Goal: Task Accomplishment & Management: Use online tool/utility

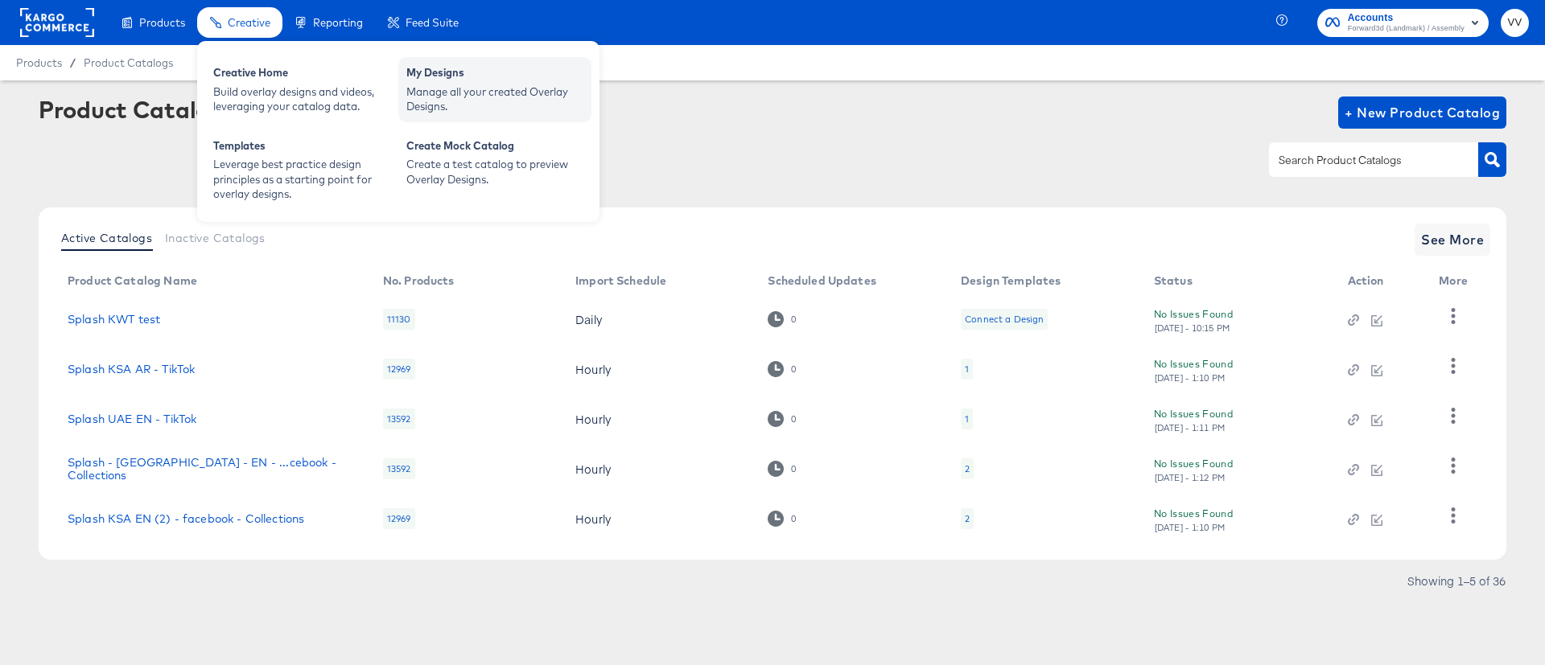
click at [438, 90] on div "Manage all your created Overlay Designs." at bounding box center [494, 99] width 177 height 30
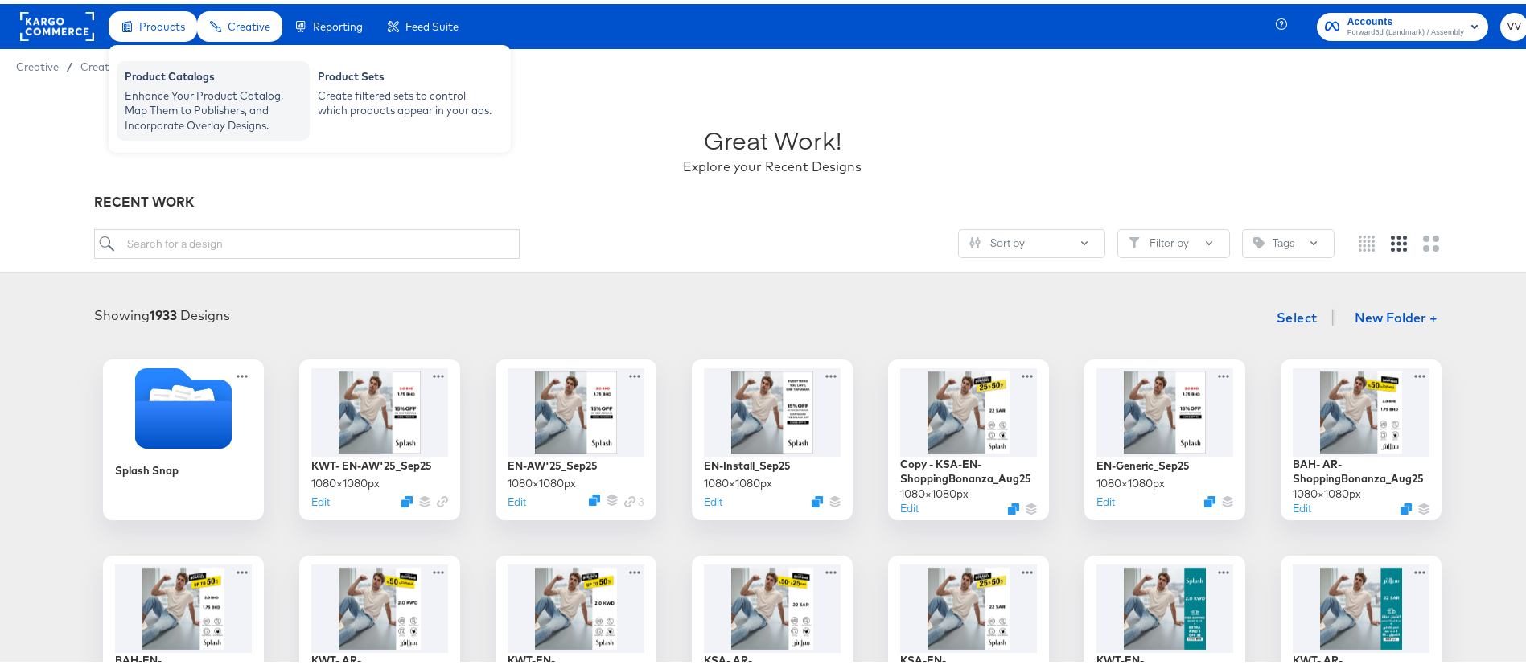
click at [187, 88] on div "Enhance Your Product Catalog, Map Them to Publishers, and Incorporate Overlay D…" at bounding box center [213, 106] width 177 height 45
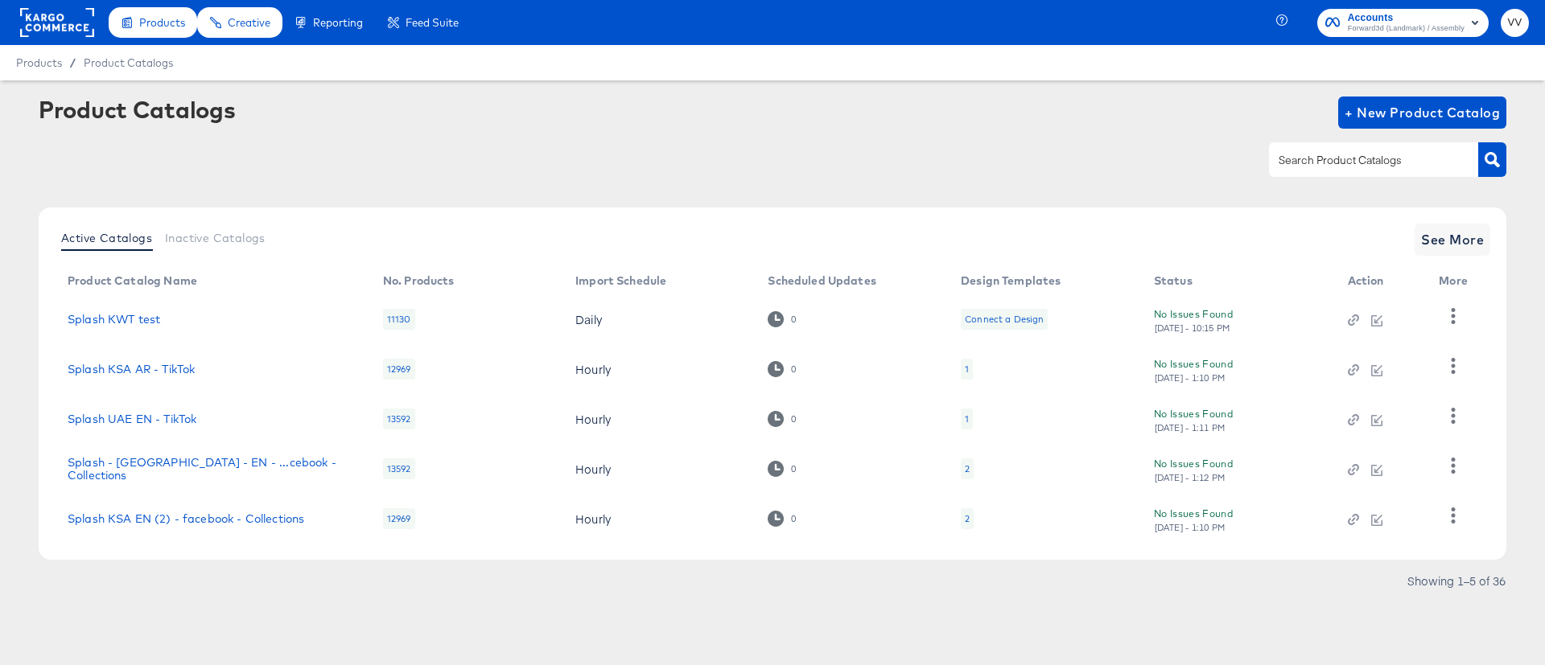
click at [1343, 168] on input "text" at bounding box center [1360, 160] width 171 height 19
type input "KWT"
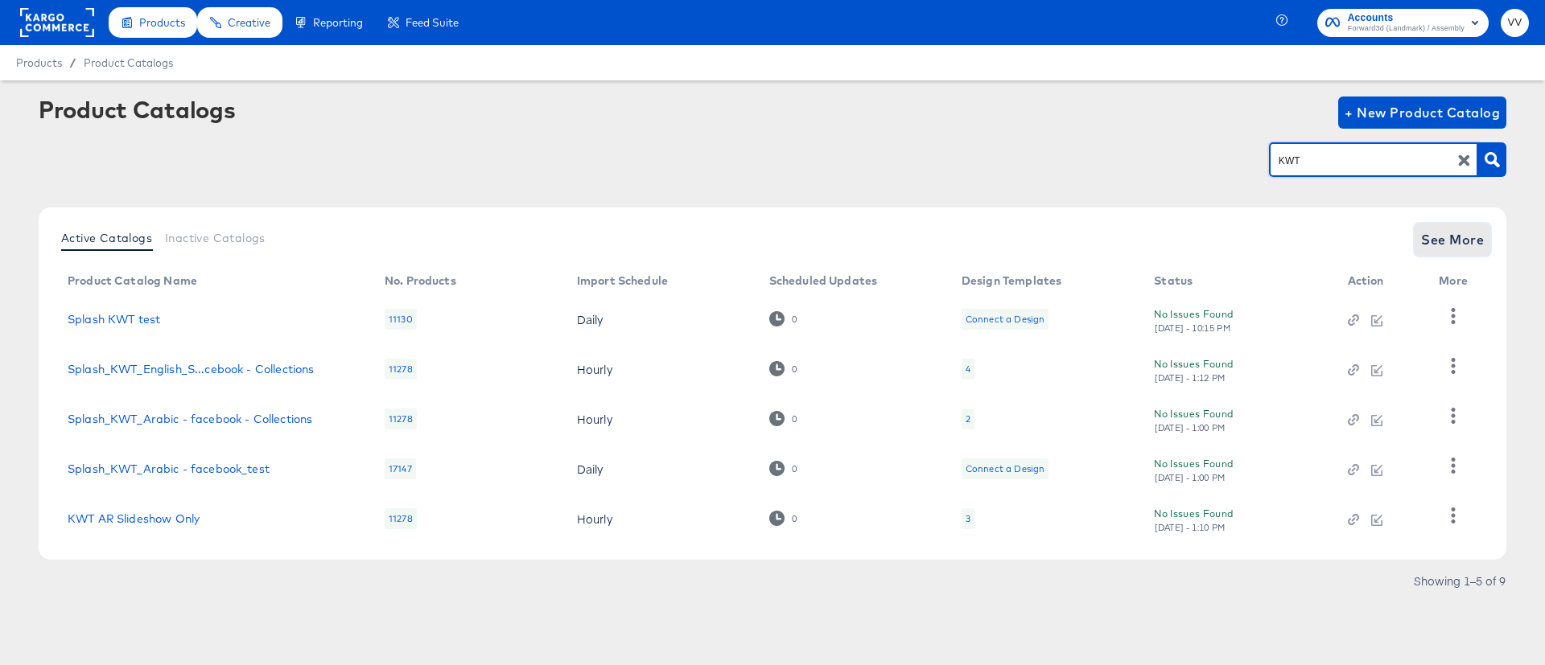
click at [1459, 225] on button "See More" at bounding box center [1452, 240] width 76 height 32
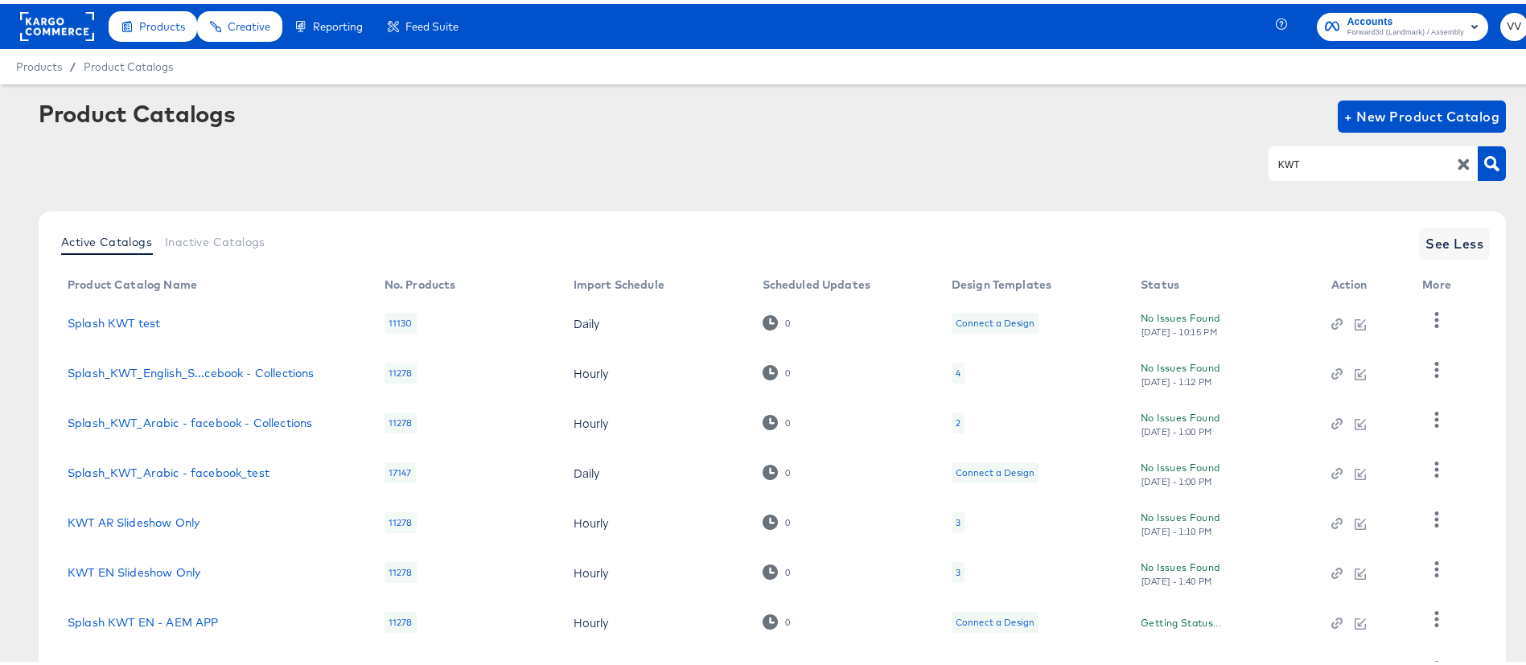
scroll to position [184, 0]
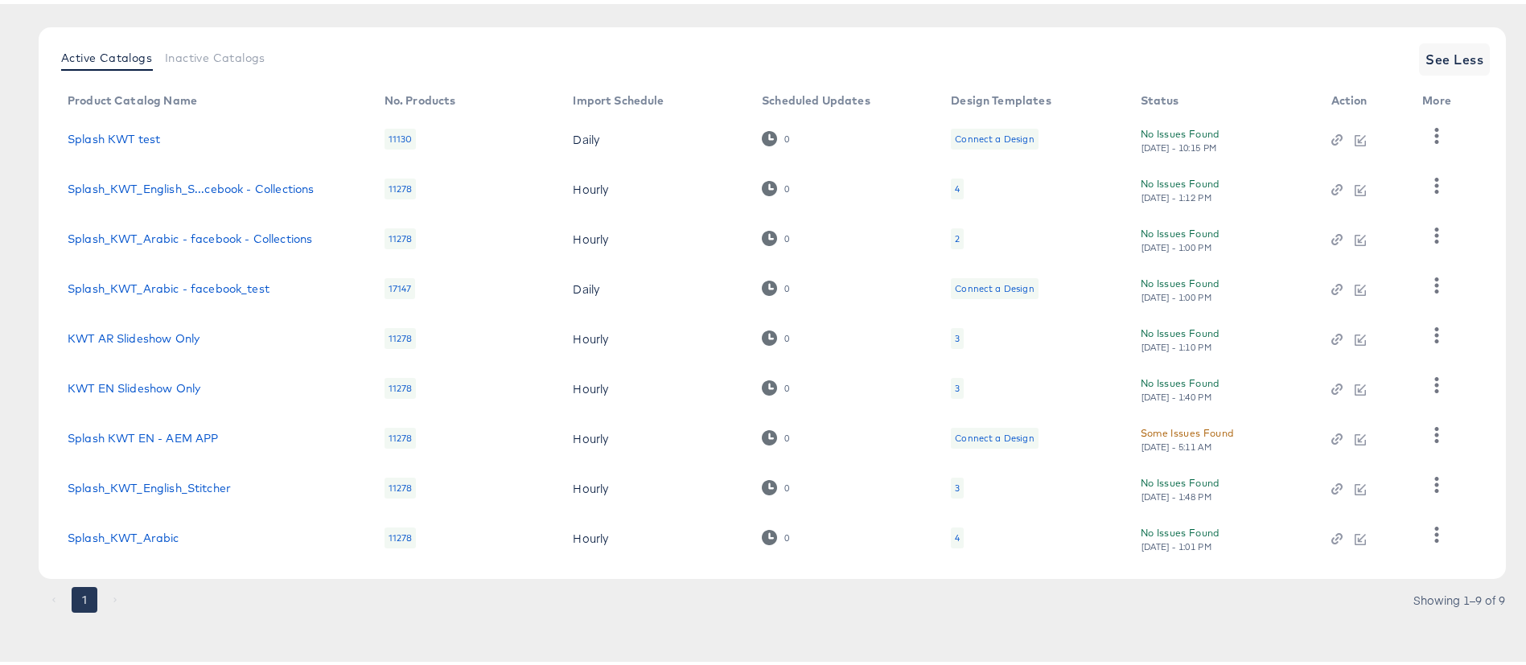
click at [960, 485] on div "3" at bounding box center [957, 484] width 13 height 21
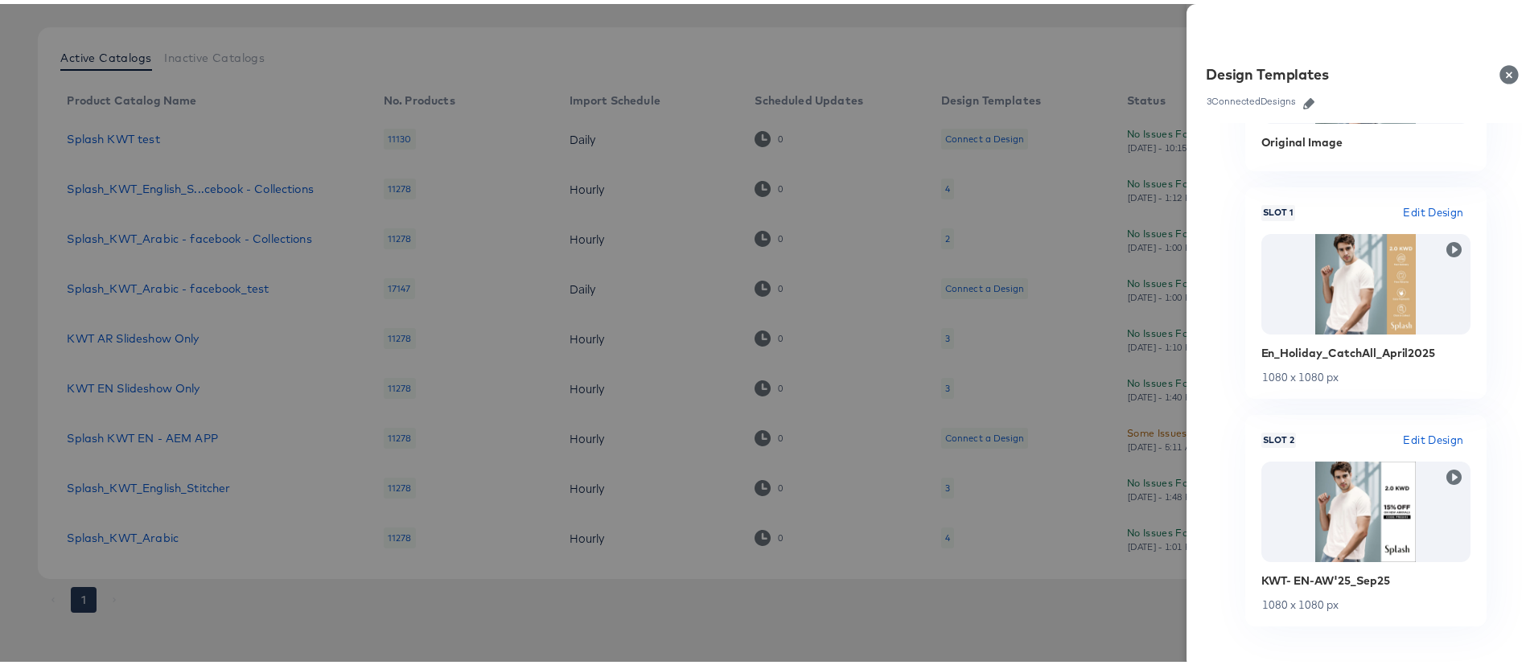
scroll to position [202, 0]
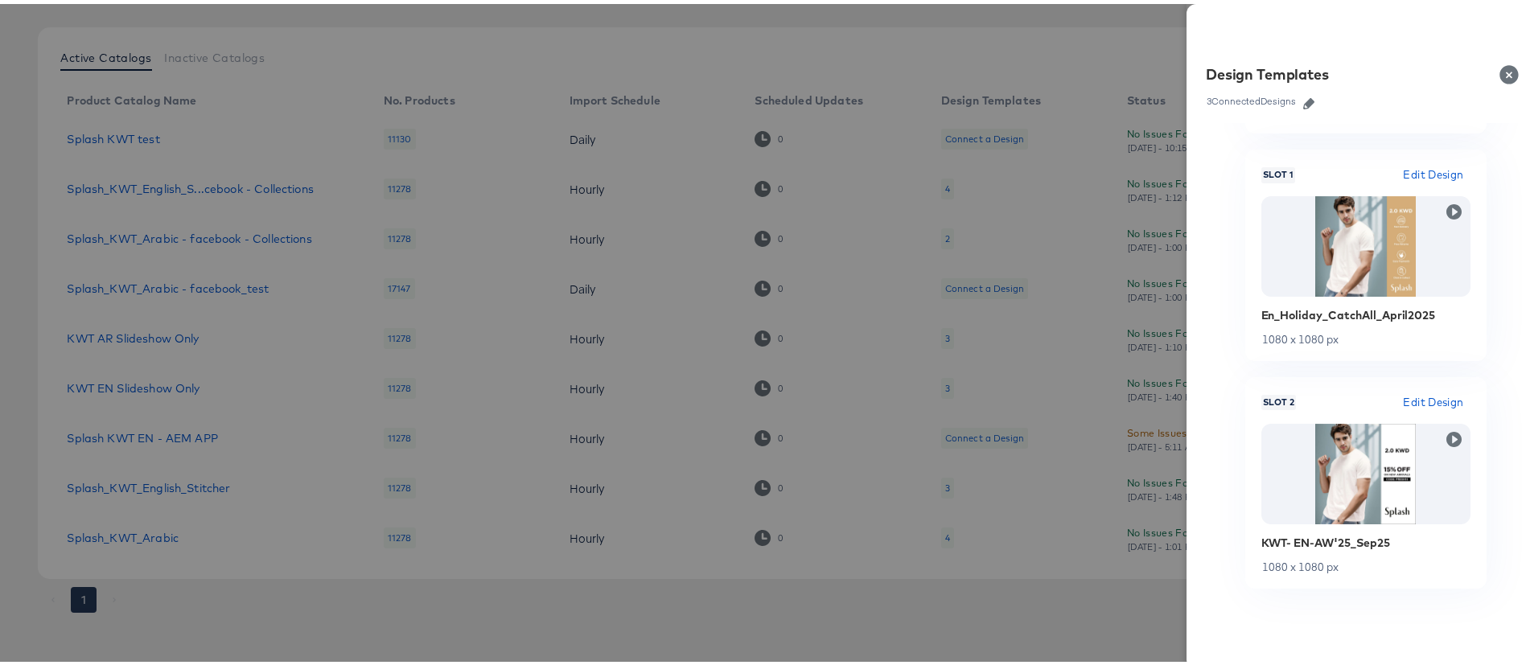
click at [903, 257] on div at bounding box center [772, 332] width 1545 height 665
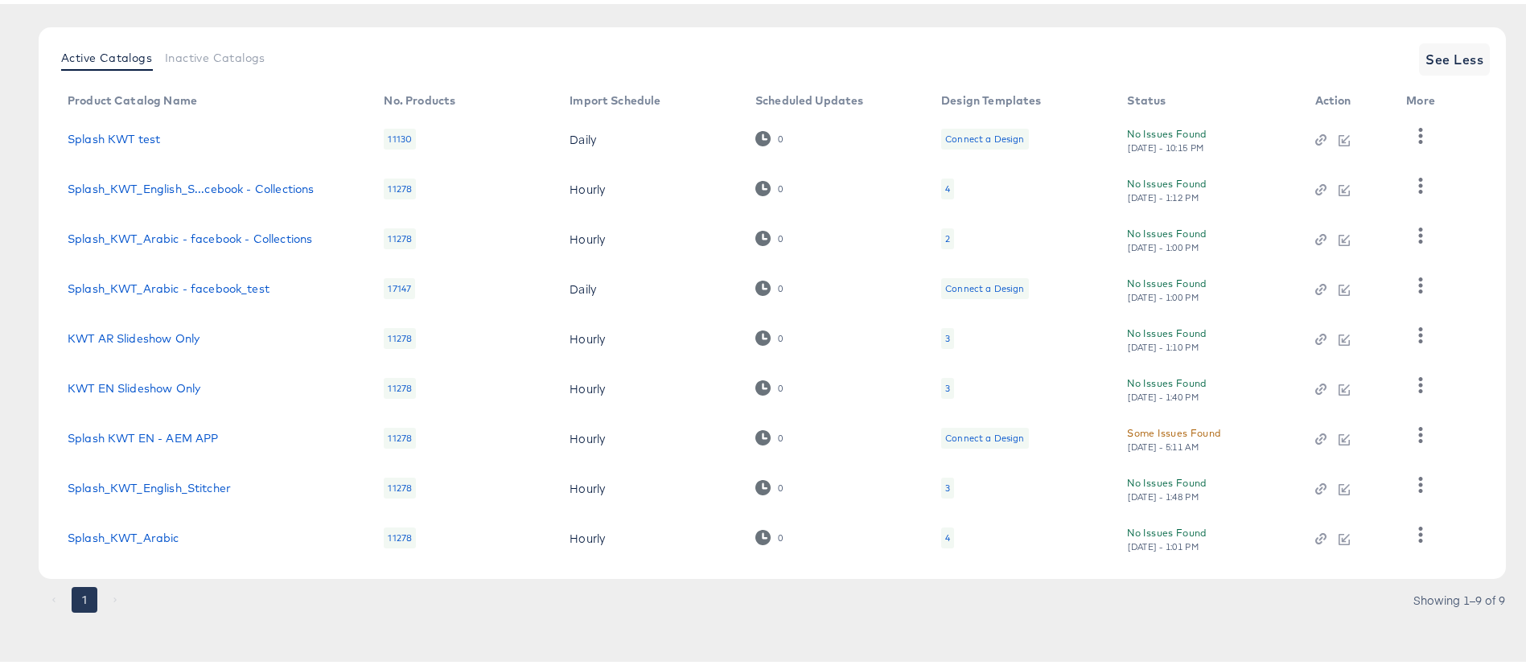
scroll to position [0, 0]
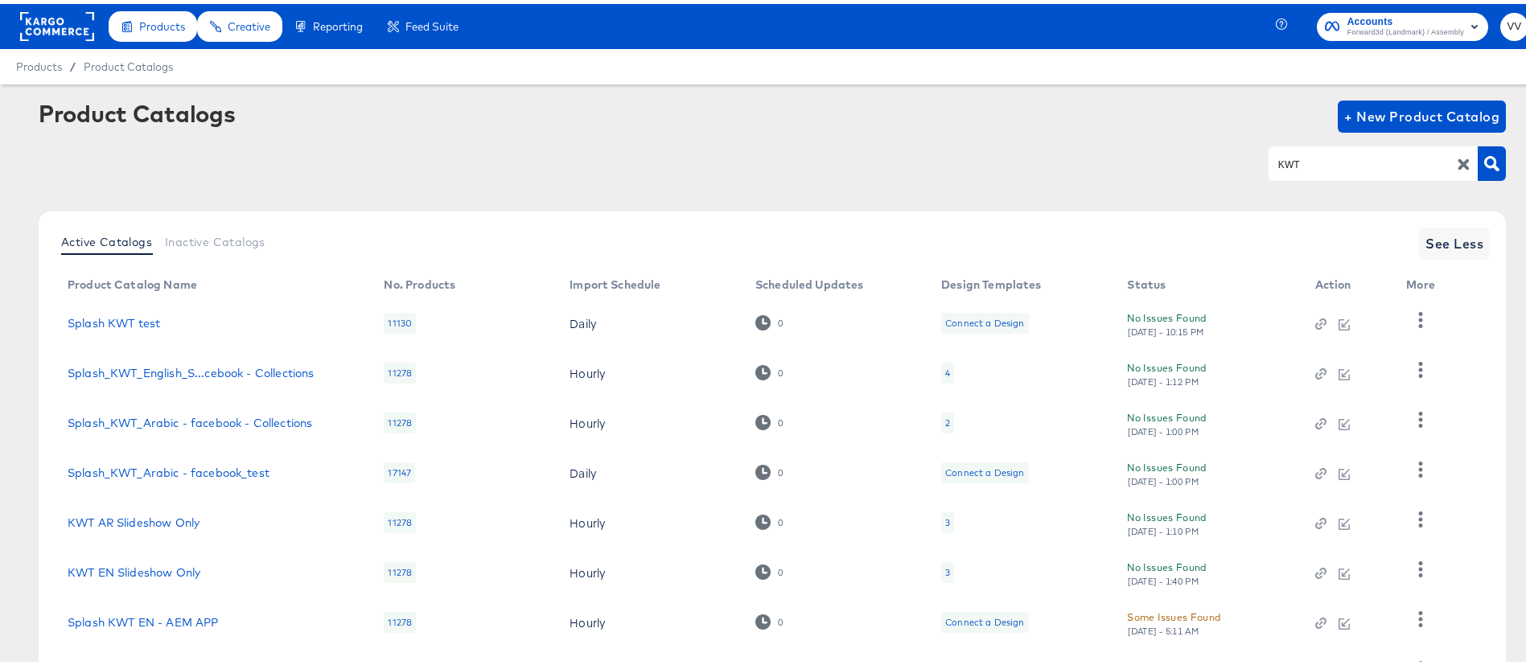
click at [58, 30] on rect at bounding box center [57, 22] width 74 height 29
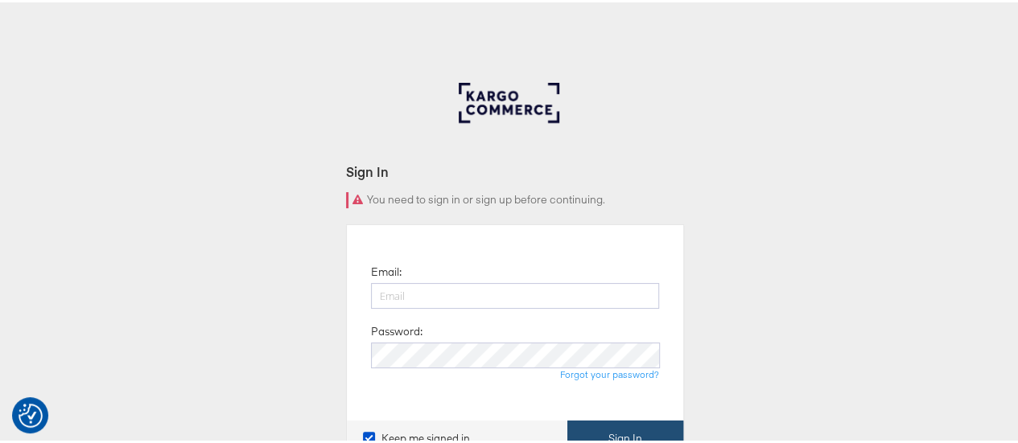
type input "Vipin.Venugopalan@forwardpmx.com"
click at [594, 430] on button "Sign In" at bounding box center [625, 436] width 116 height 36
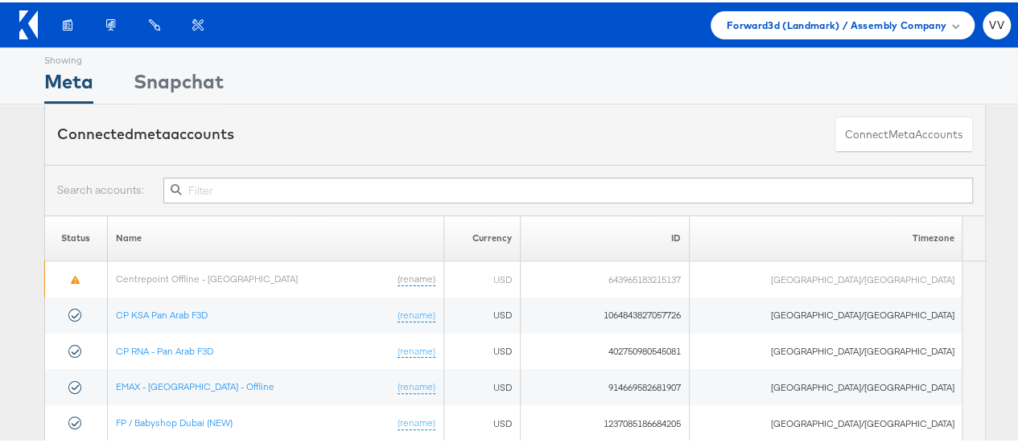
click at [533, 185] on input "text" at bounding box center [567, 188] width 809 height 26
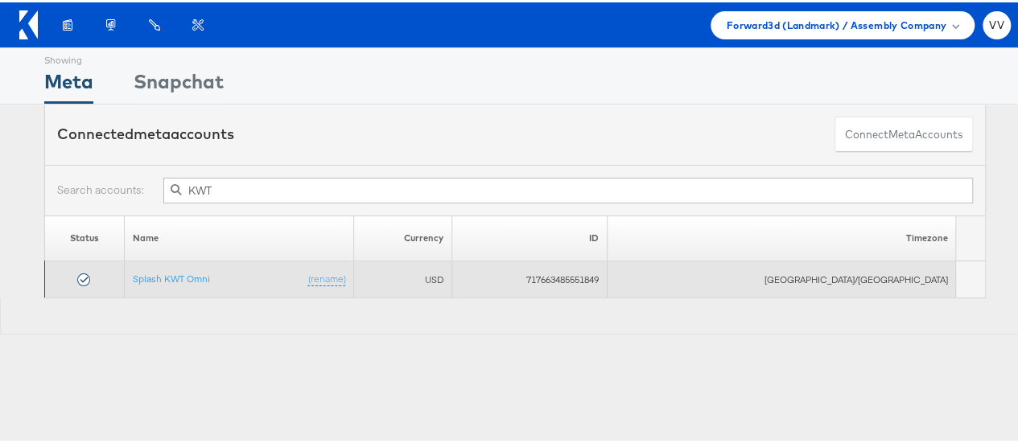
type input "KWT"
click at [191, 266] on td "Splash KWT Omni (rename)" at bounding box center [239, 277] width 229 height 37
click at [196, 274] on link "Splash KWT Omni" at bounding box center [171, 276] width 77 height 12
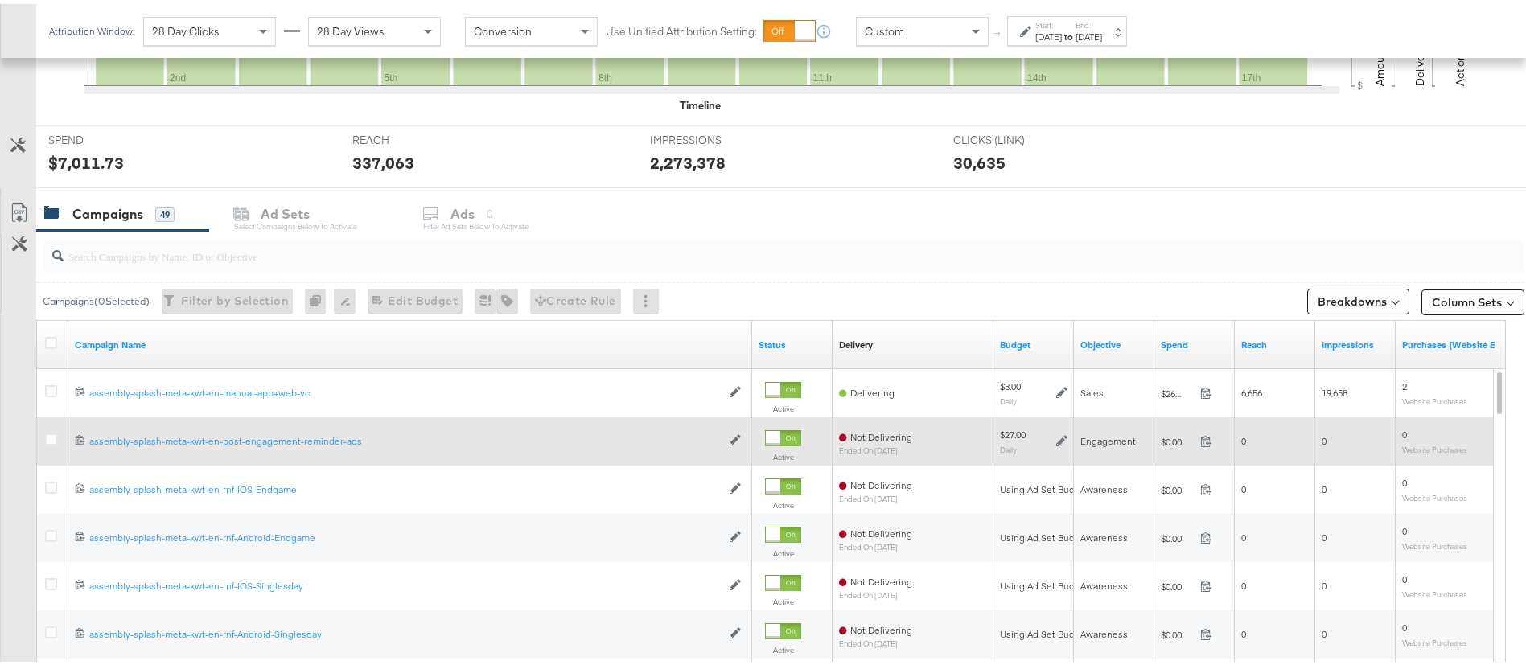
scroll to position [682, 0]
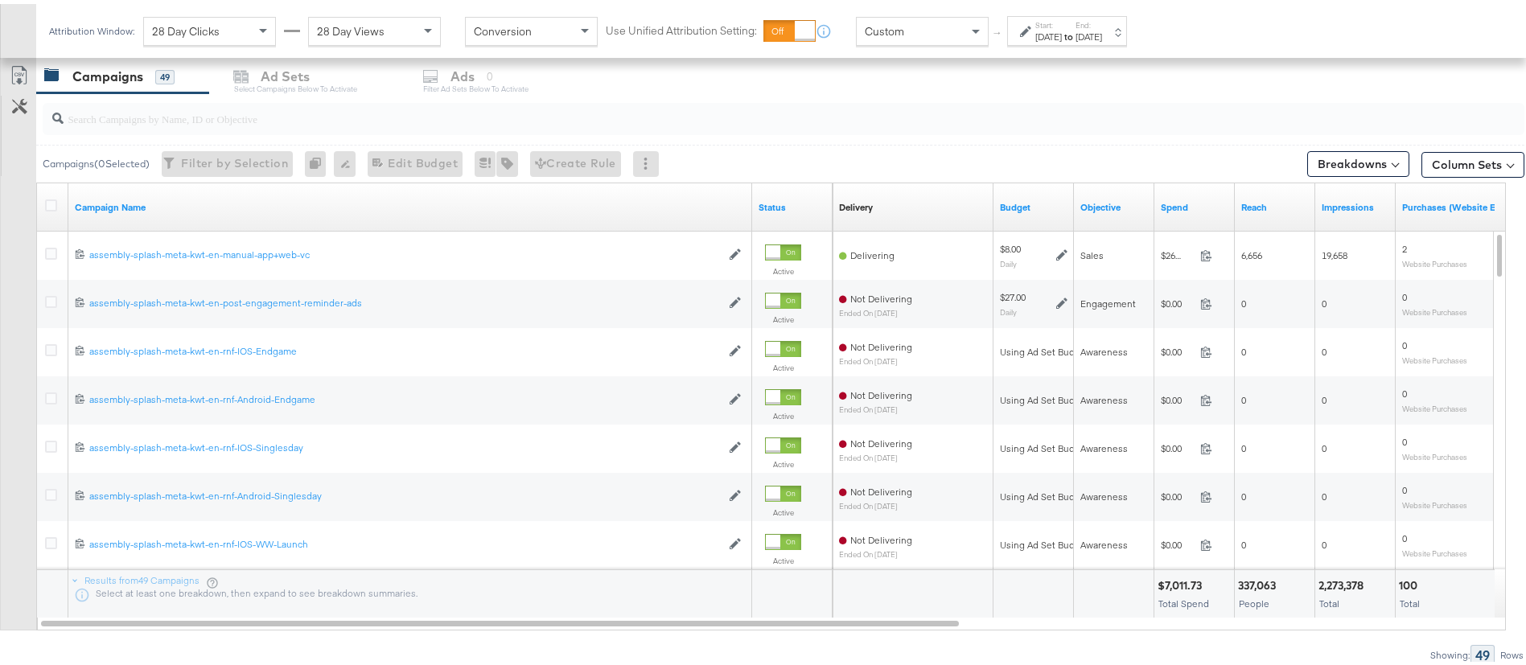
click at [253, 118] on input "search" at bounding box center [726, 108] width 1325 height 31
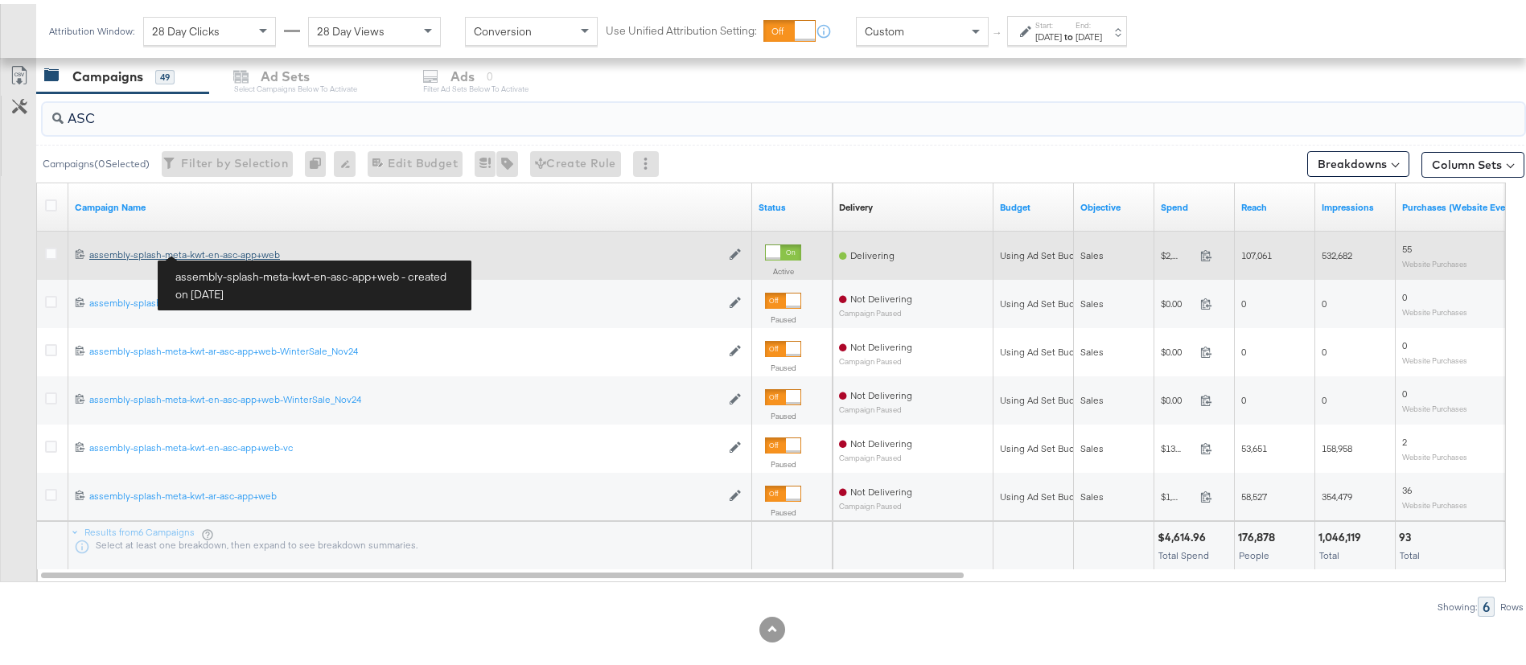
type input "ASC"
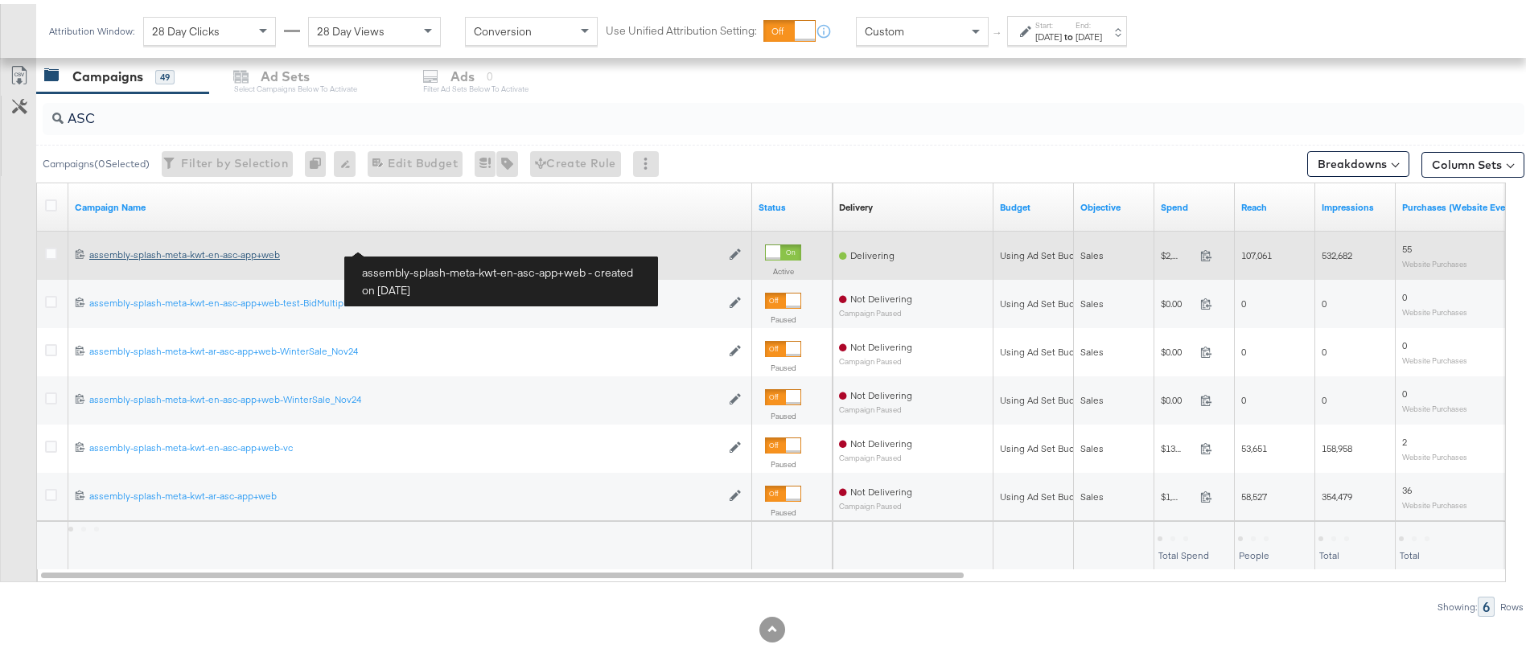
click at [218, 250] on div "assembly-splash-meta-kwt-en-asc-app+web assembly-splash-meta-kwt-en-asc-app+web" at bounding box center [404, 251] width 631 height 13
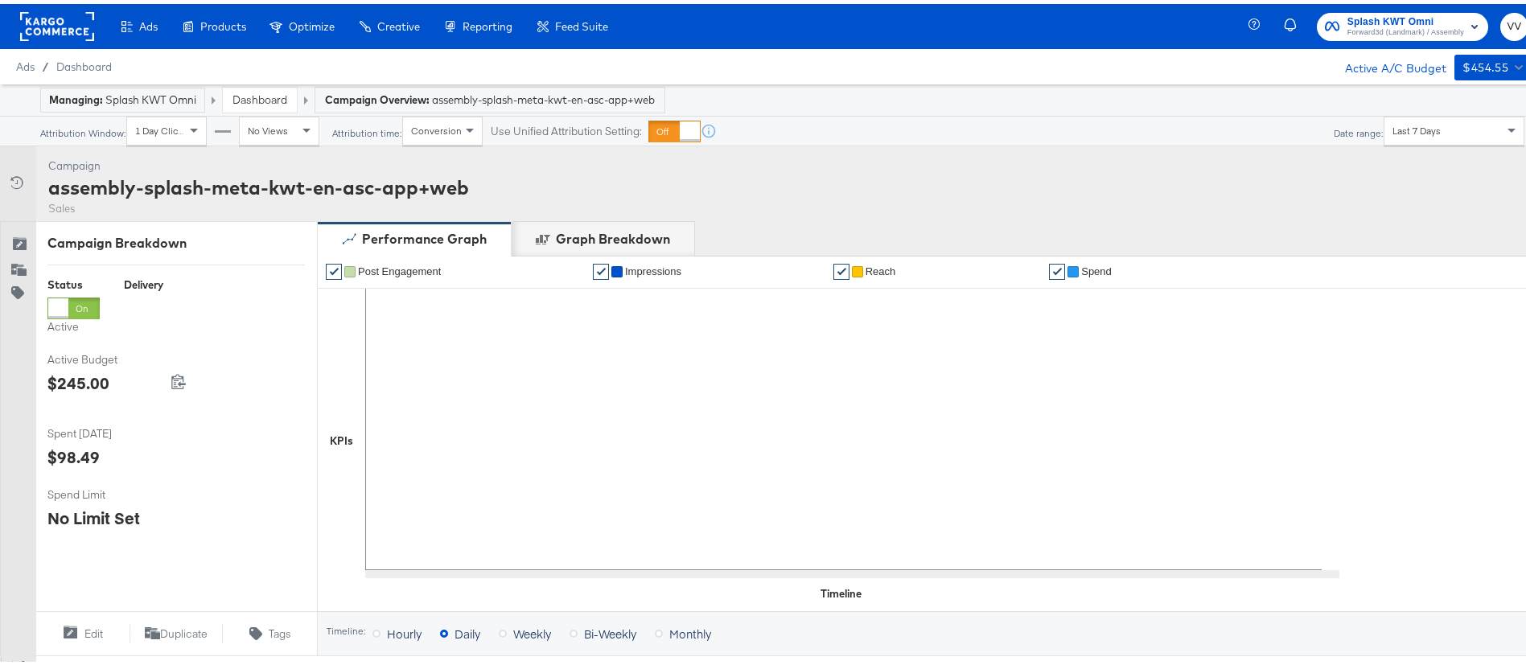
scroll to position [550, 0]
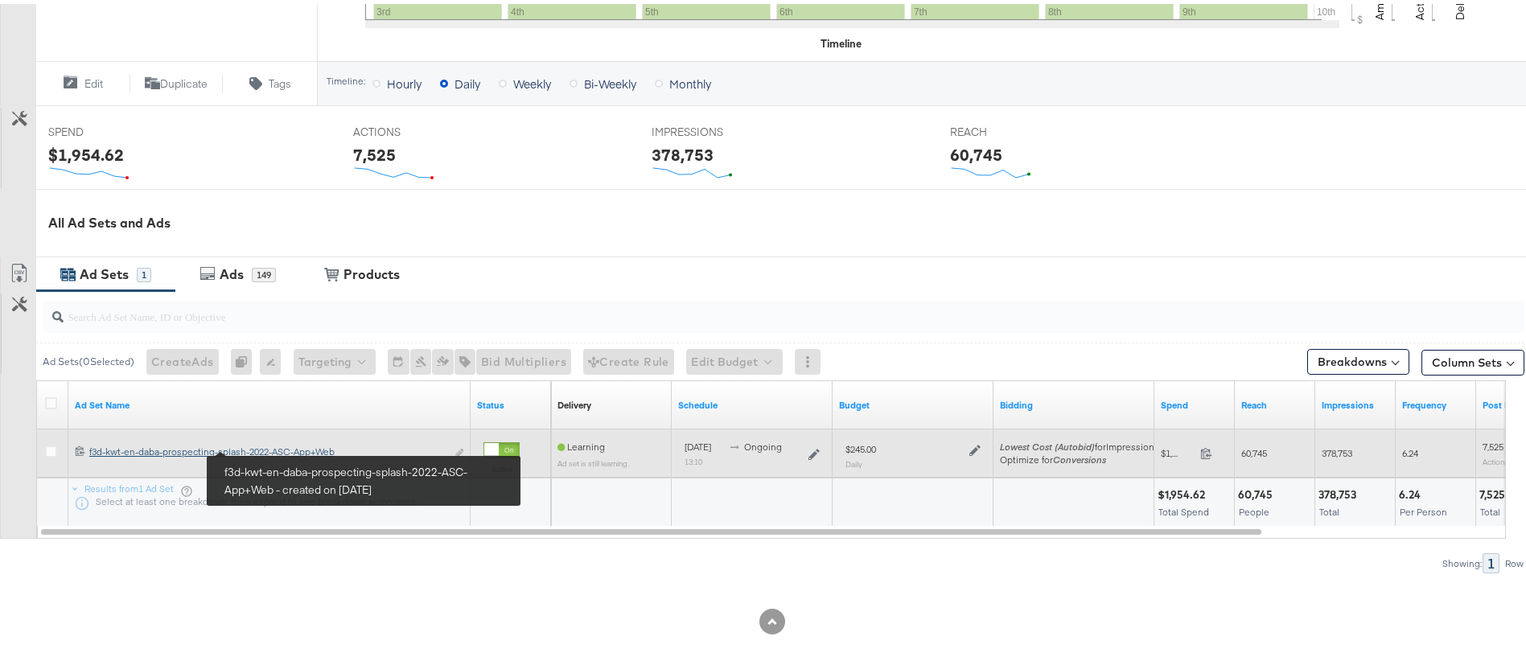
click at [209, 446] on div "f3d-kwt-en-daba-prospecting-splash-2022-ASC-App+Web f3d-kwt-en-daba-prospecting…" at bounding box center [267, 448] width 356 height 13
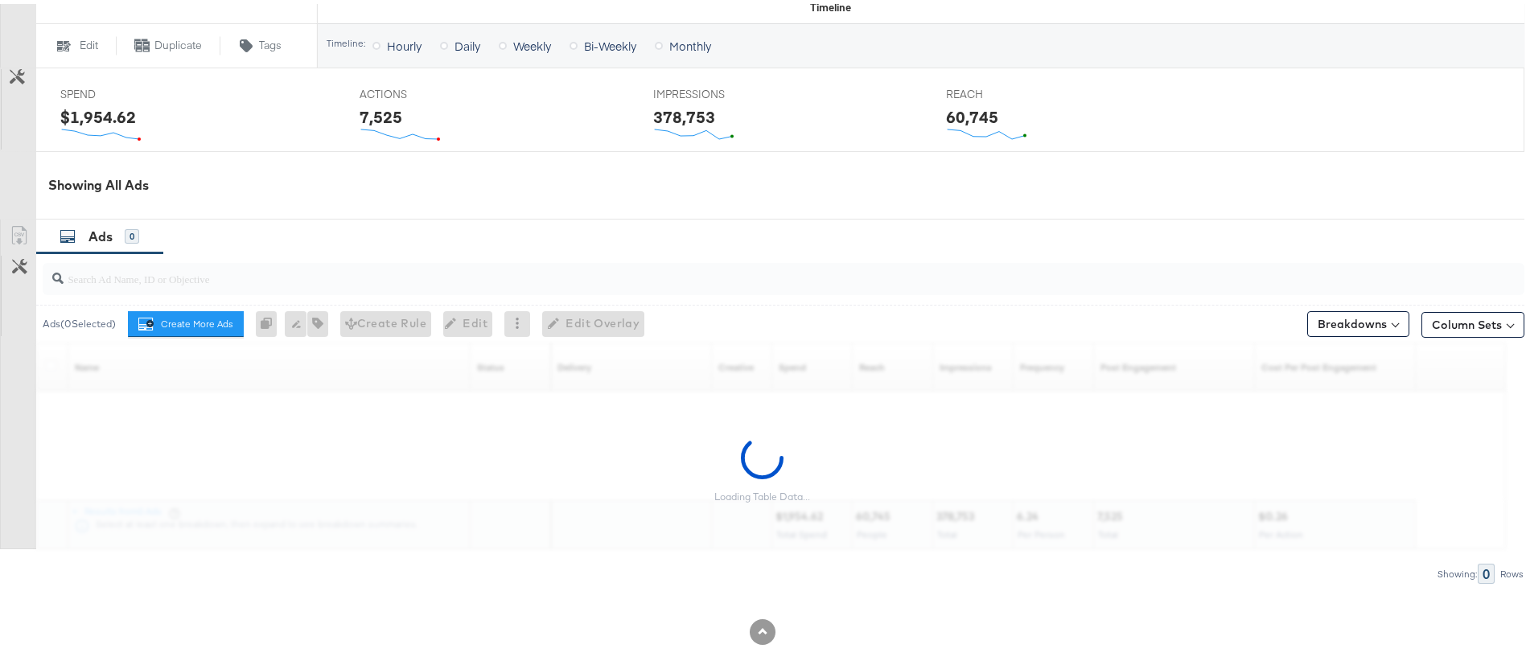
scroll to position [648, 0]
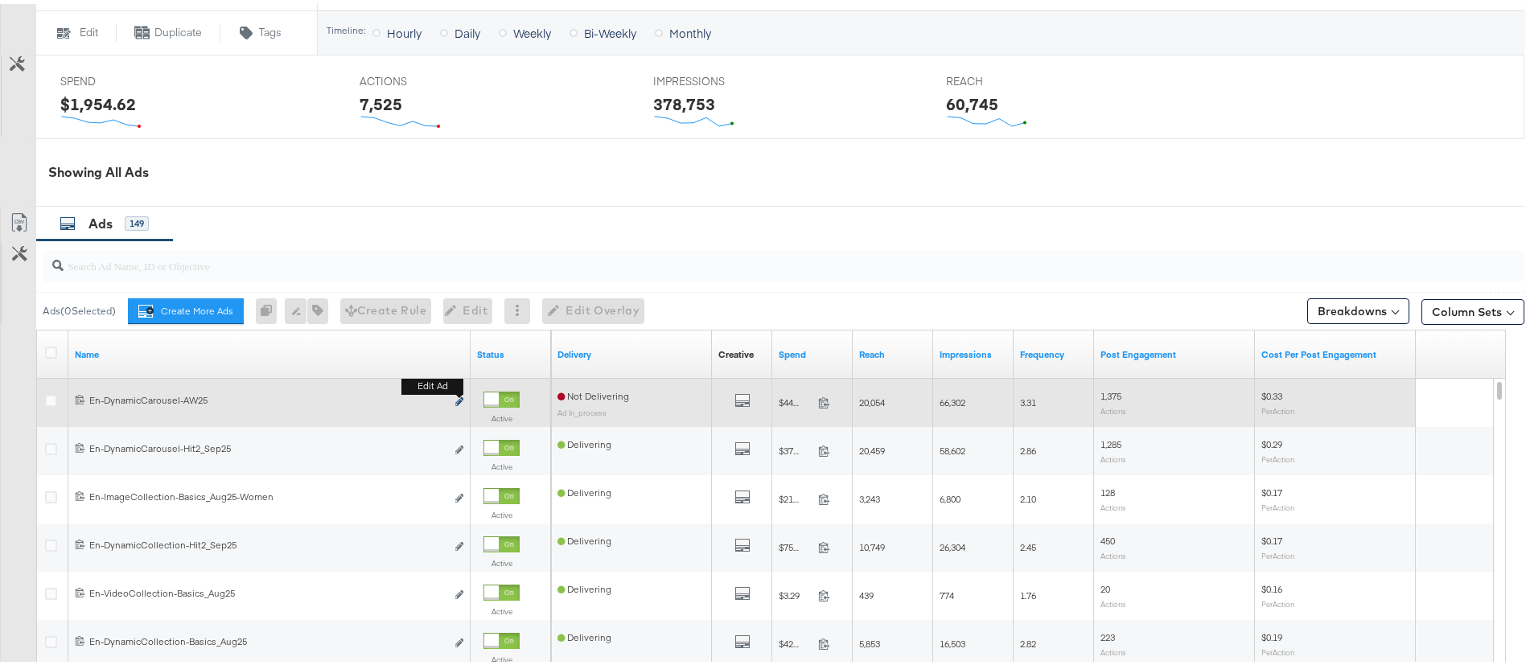
click at [459, 398] on icon "link" at bounding box center [459, 397] width 8 height 9
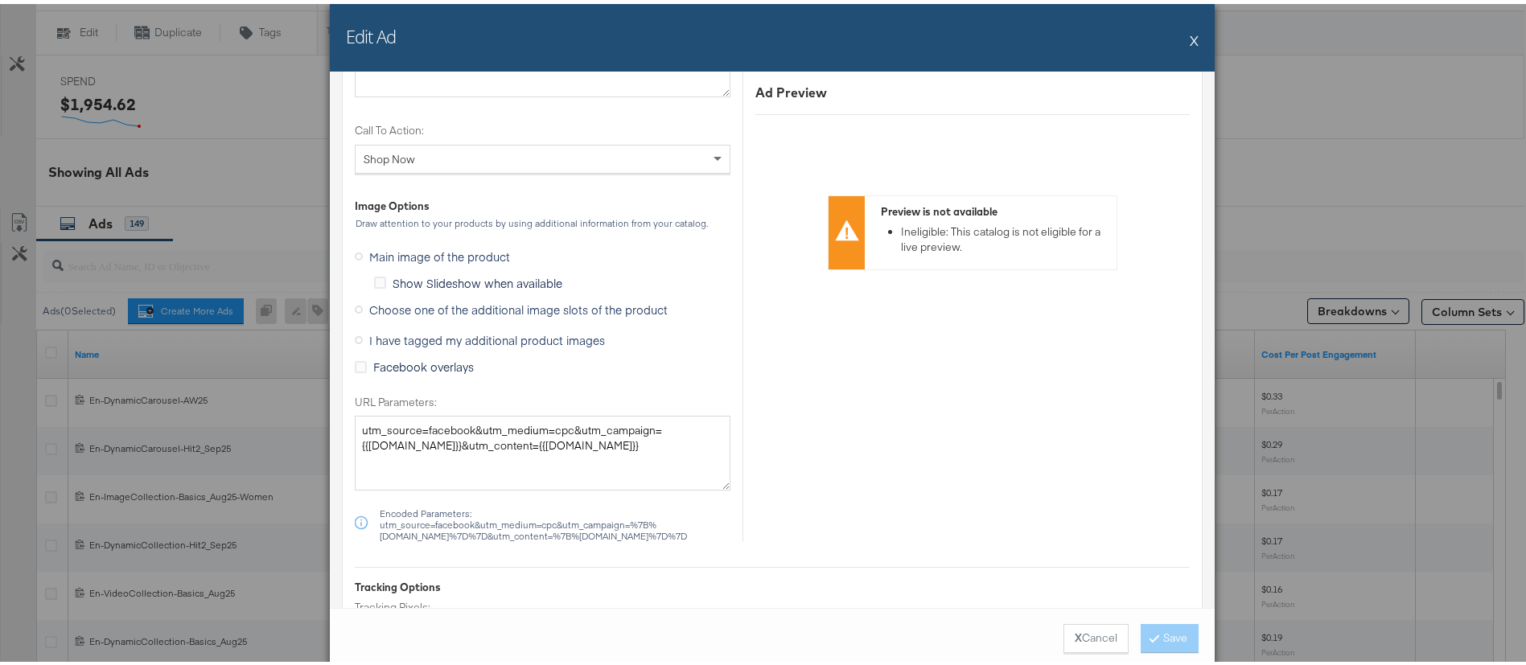
scroll to position [1509, 0]
click at [415, 306] on span "Choose one of the additional image slots of the product" at bounding box center [518, 302] width 298 height 16
click at [0, 0] on input "Choose one of the additional image slots of the product" at bounding box center [0, 0] width 0 height 0
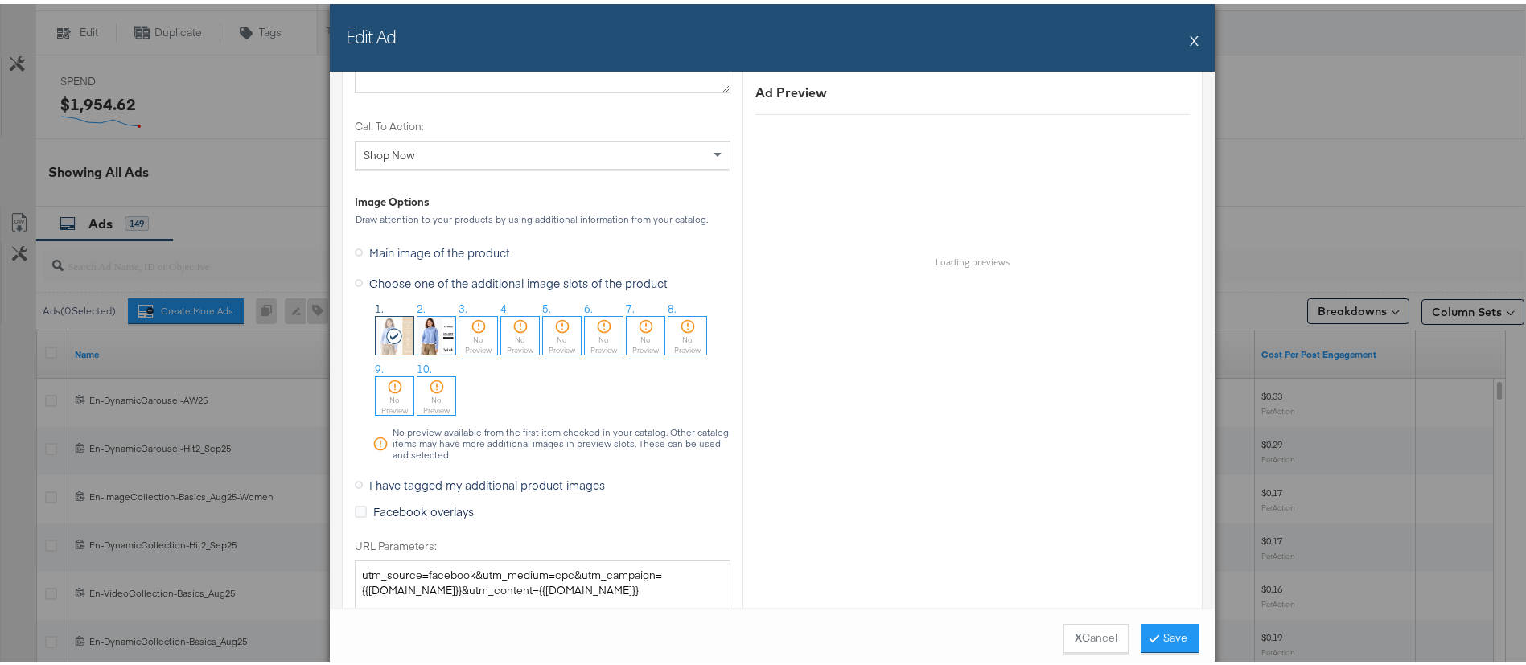
click at [432, 329] on img at bounding box center [437, 332] width 38 height 38
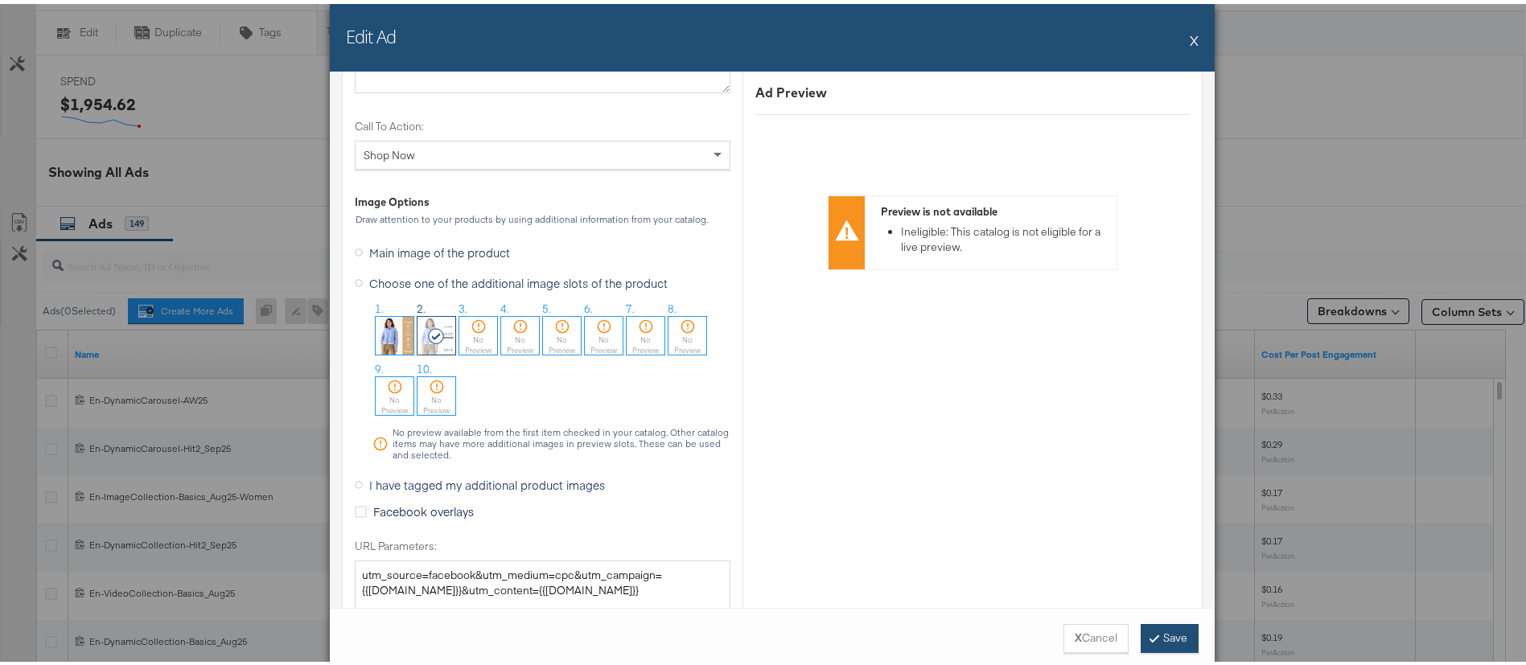
click at [1163, 641] on button "Save" at bounding box center [1170, 634] width 58 height 29
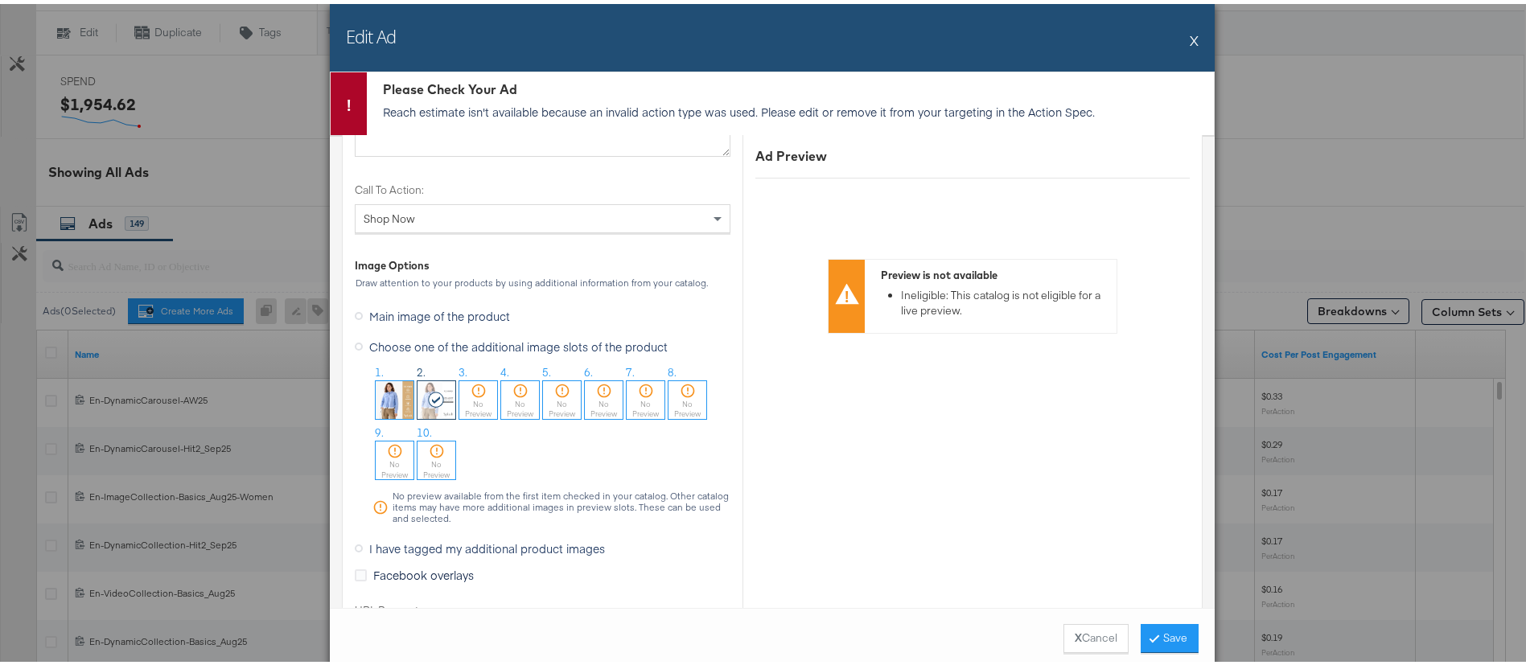
click at [382, 314] on span "Main image of the product" at bounding box center [439, 312] width 141 height 16
click at [0, 0] on input "Main image of the product" at bounding box center [0, 0] width 0 height 0
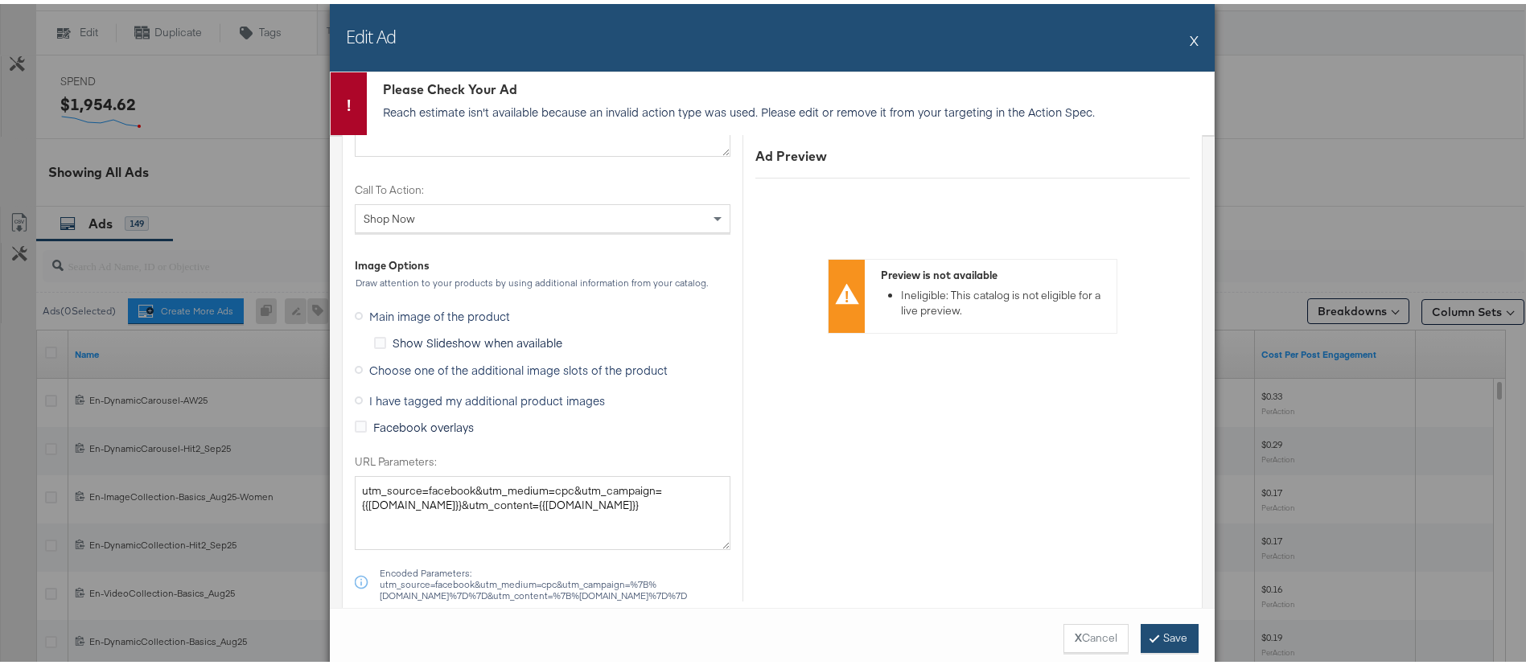
click at [1178, 629] on button "Save" at bounding box center [1170, 634] width 58 height 29
click at [1166, 630] on button "Save" at bounding box center [1170, 634] width 58 height 29
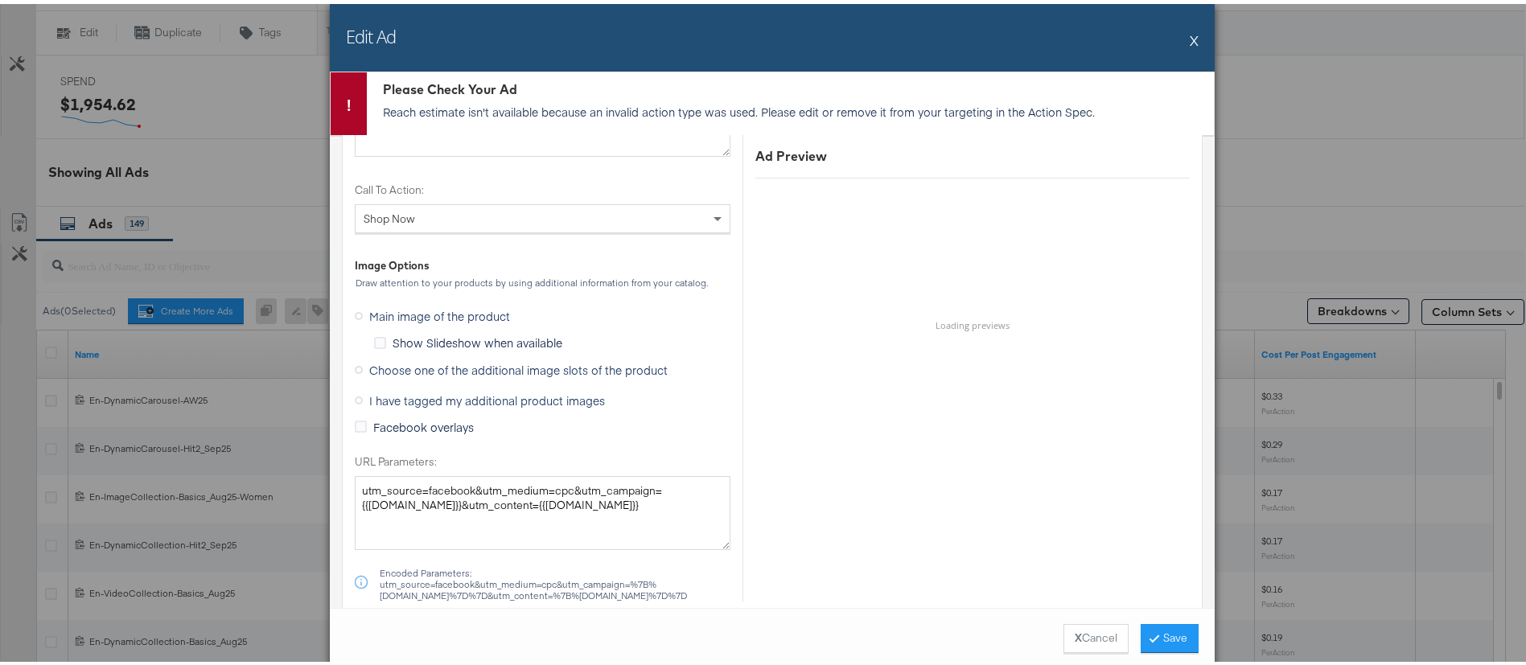
click at [390, 365] on span "Choose one of the additional image slots of the product" at bounding box center [518, 366] width 298 height 16
click at [0, 0] on input "Choose one of the additional image slots of the product" at bounding box center [0, 0] width 0 height 0
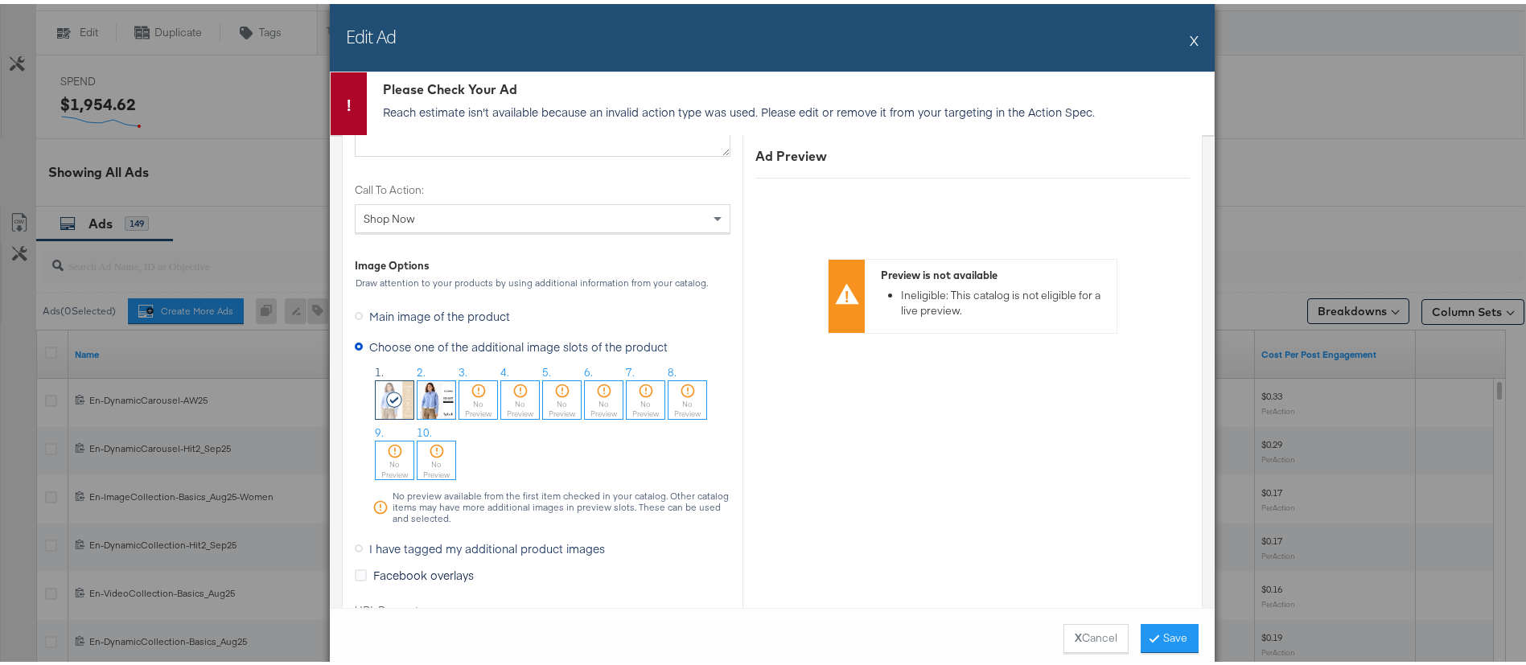
click at [440, 393] on img at bounding box center [437, 396] width 38 height 38
click at [1150, 624] on button "Save" at bounding box center [1170, 634] width 58 height 29
click at [1190, 35] on button "X" at bounding box center [1194, 36] width 9 height 32
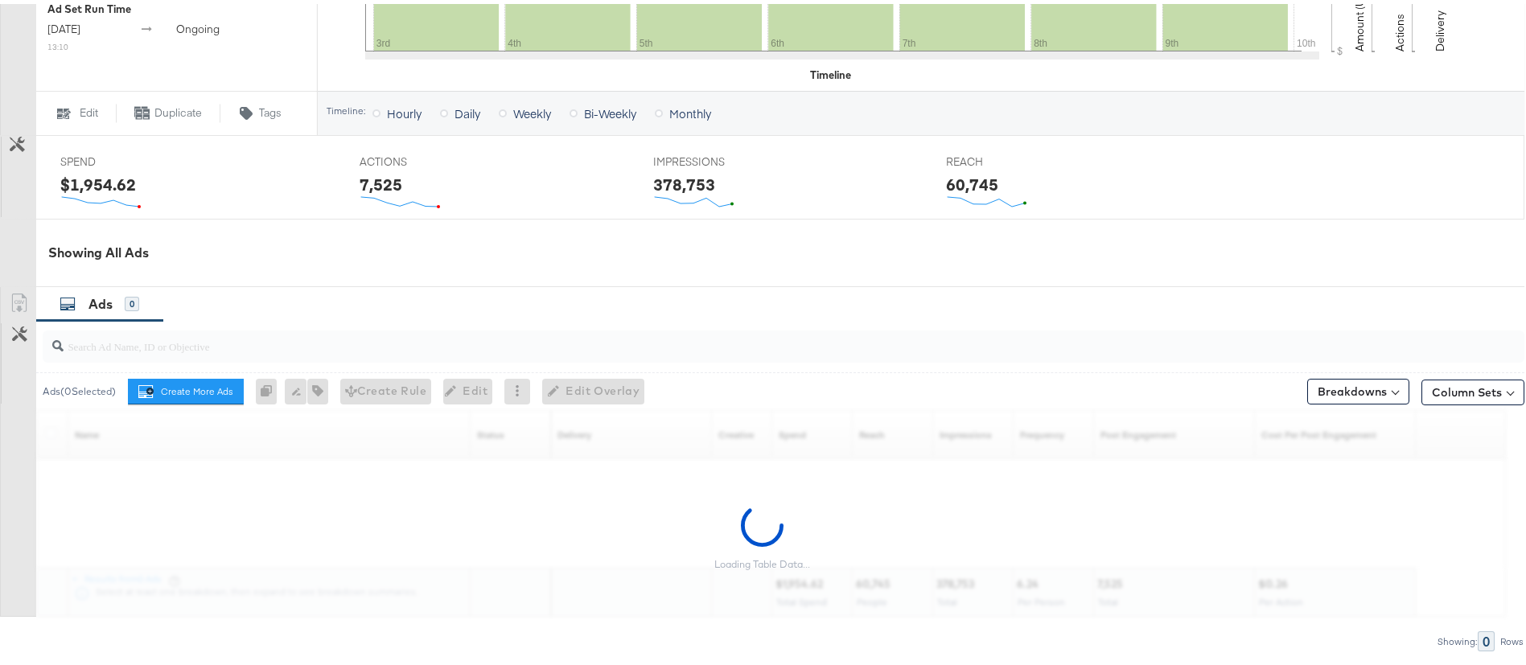
scroll to position [648, 0]
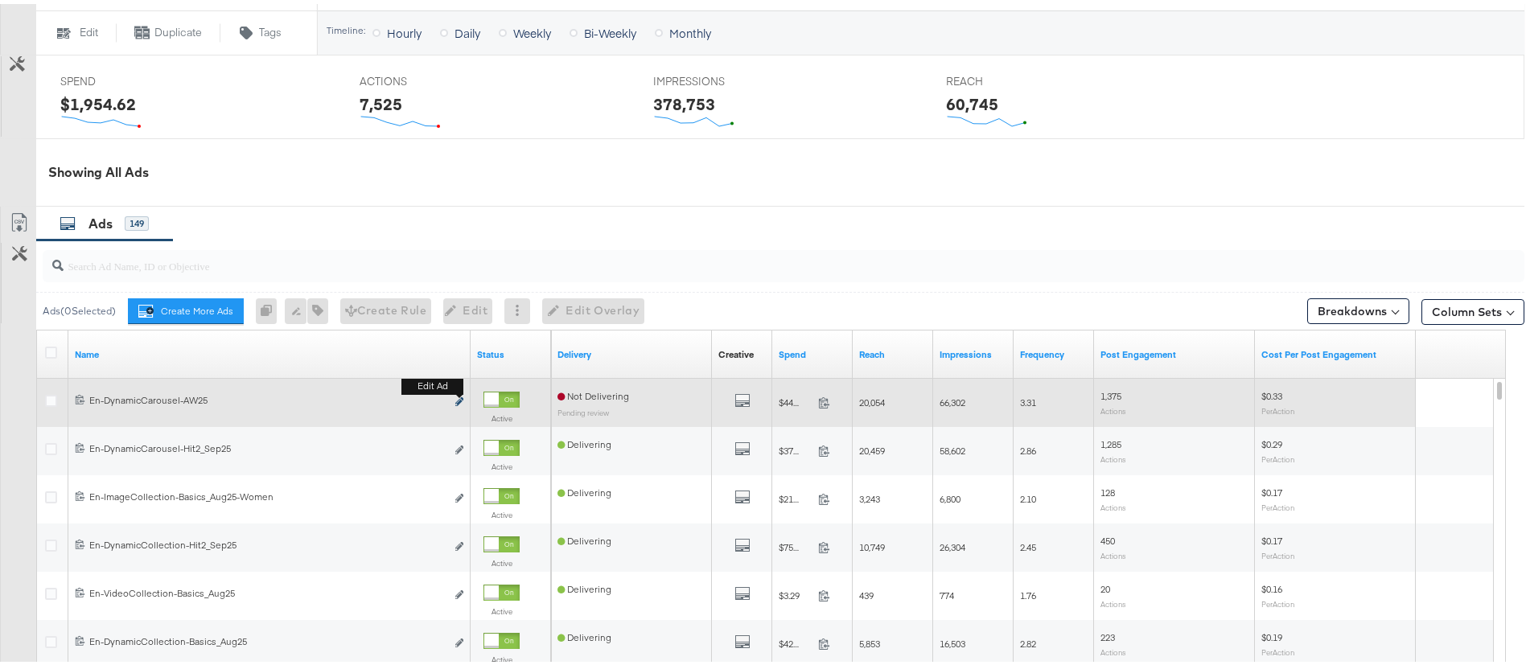
click at [459, 397] on icon "link" at bounding box center [459, 397] width 8 height 9
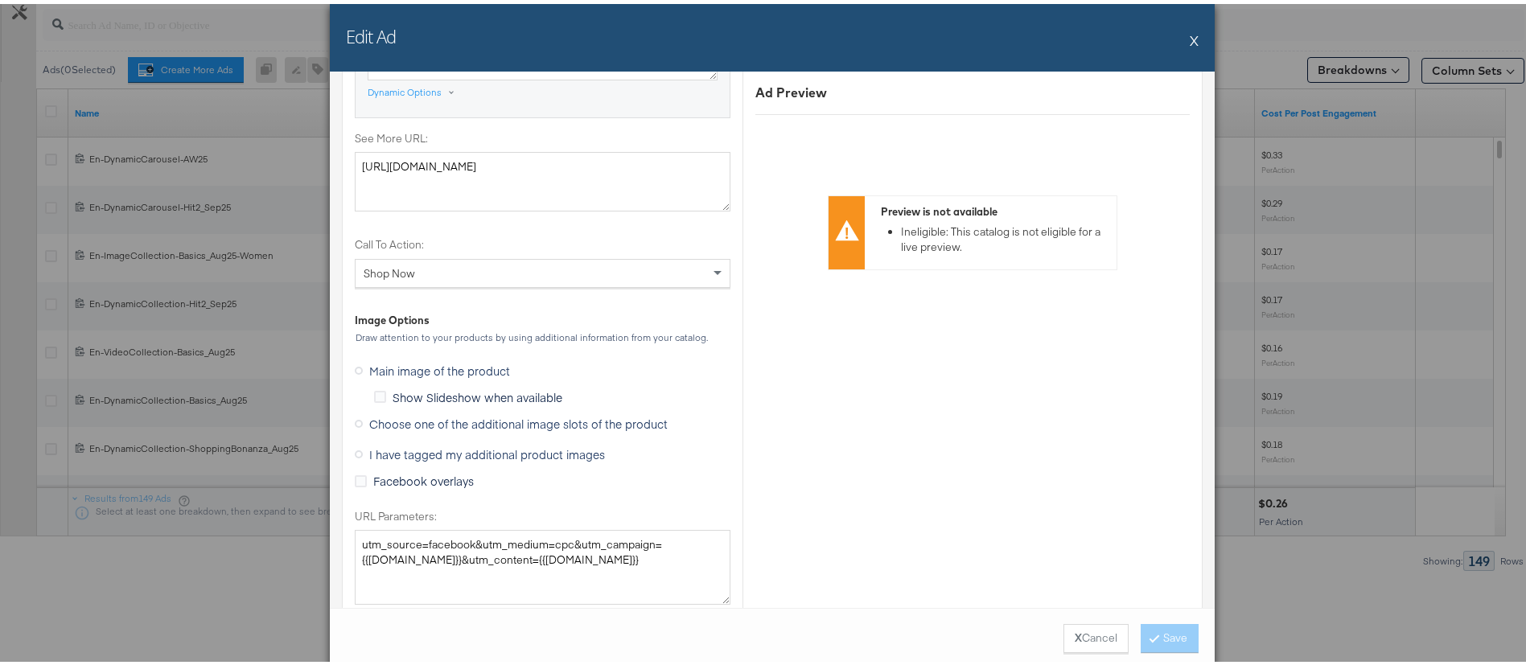
scroll to position [1387, 0]
click at [355, 425] on icon at bounding box center [359, 424] width 8 height 8
click at [0, 0] on input "Choose one of the additional image slots of the product" at bounding box center [0, 0] width 0 height 0
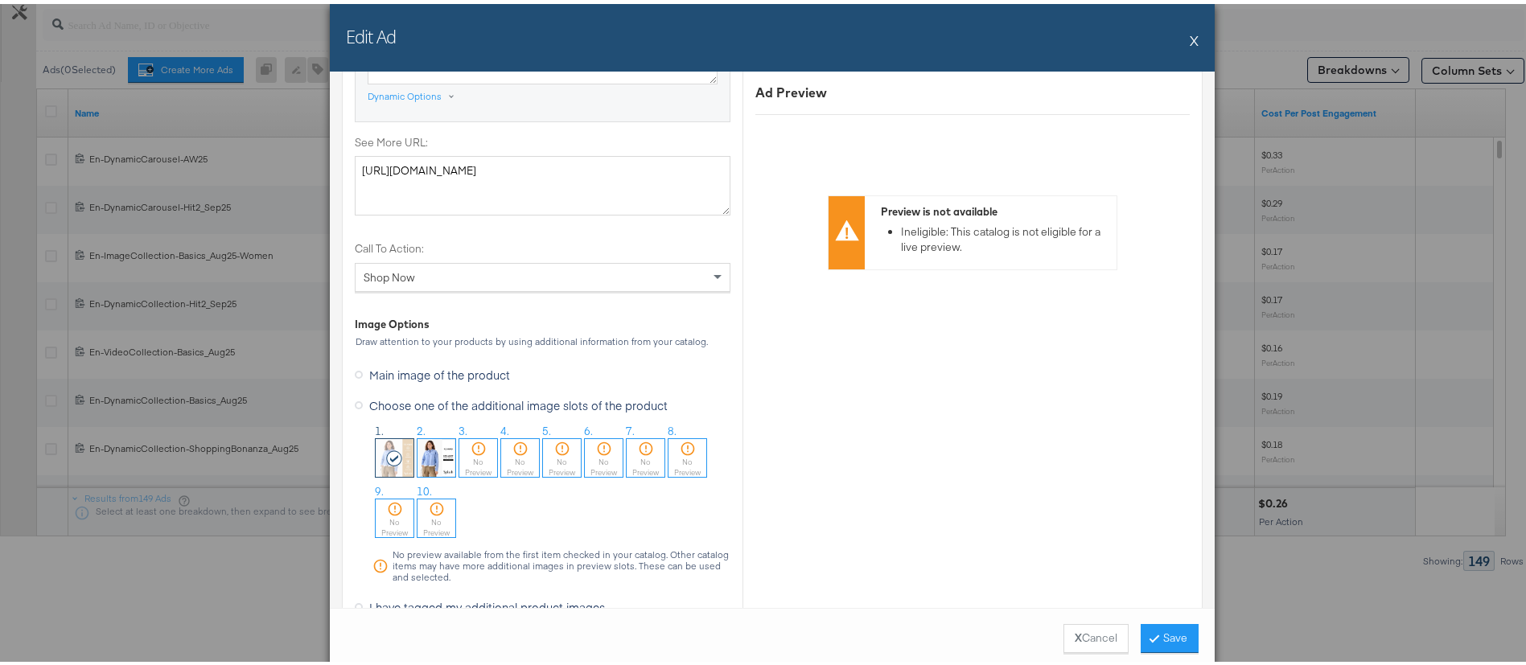
click at [438, 451] on img at bounding box center [437, 454] width 38 height 38
click at [1149, 636] on button "Save" at bounding box center [1170, 634] width 58 height 29
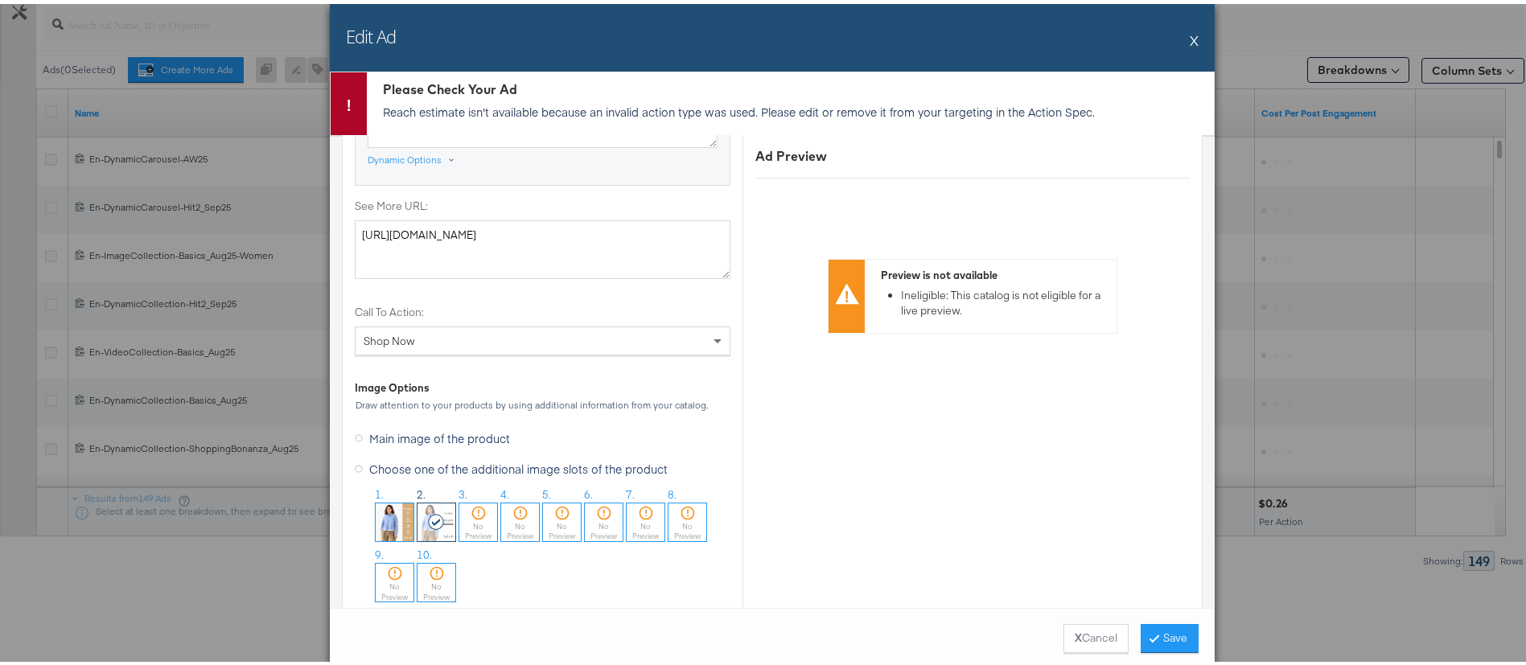
click at [1190, 36] on button "X" at bounding box center [1194, 36] width 9 height 32
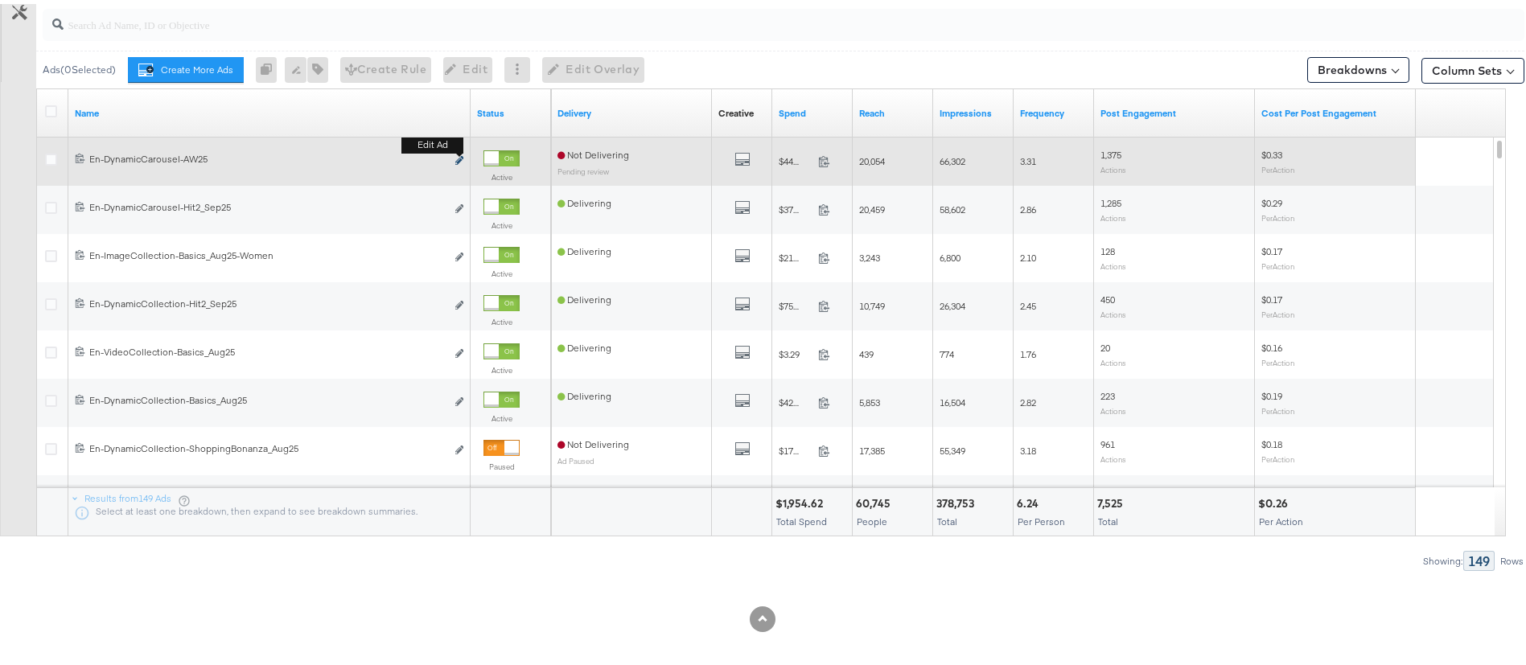
click at [458, 157] on icon "link" at bounding box center [459, 156] width 8 height 9
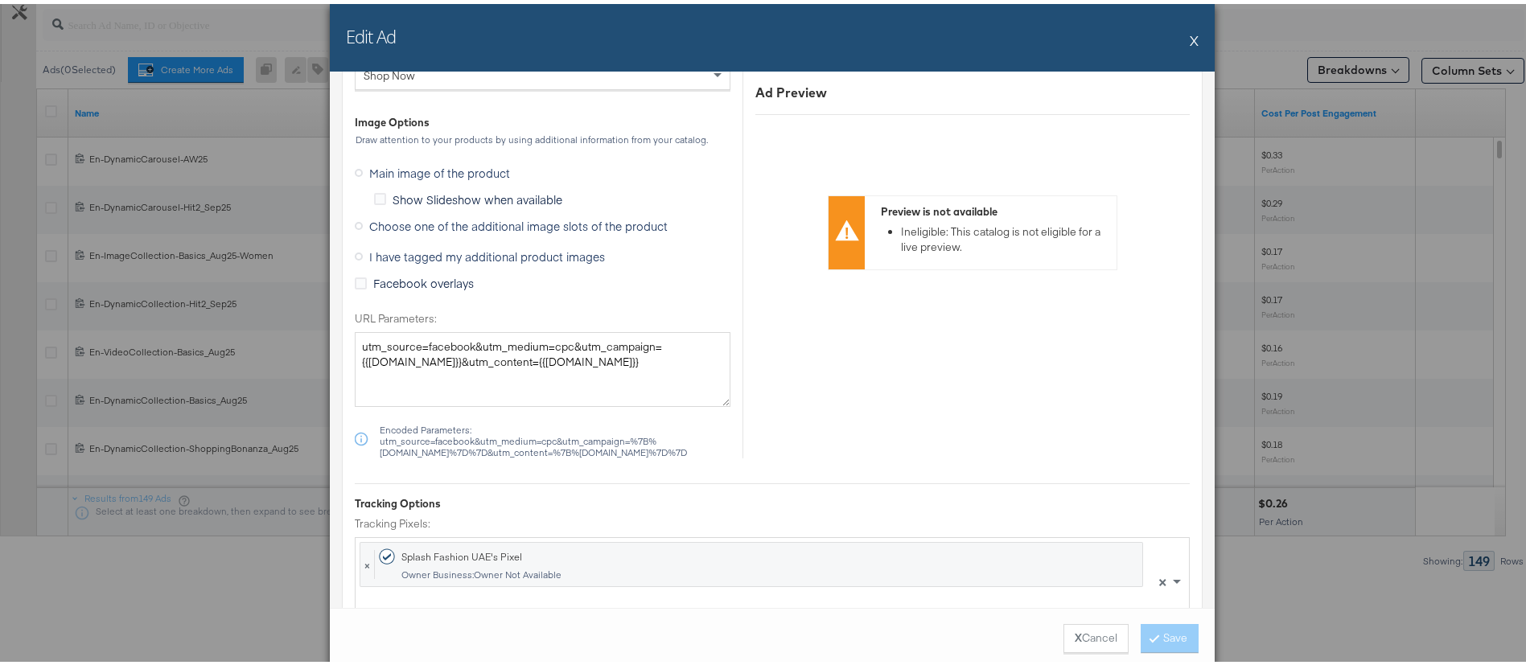
scroll to position [1601, 0]
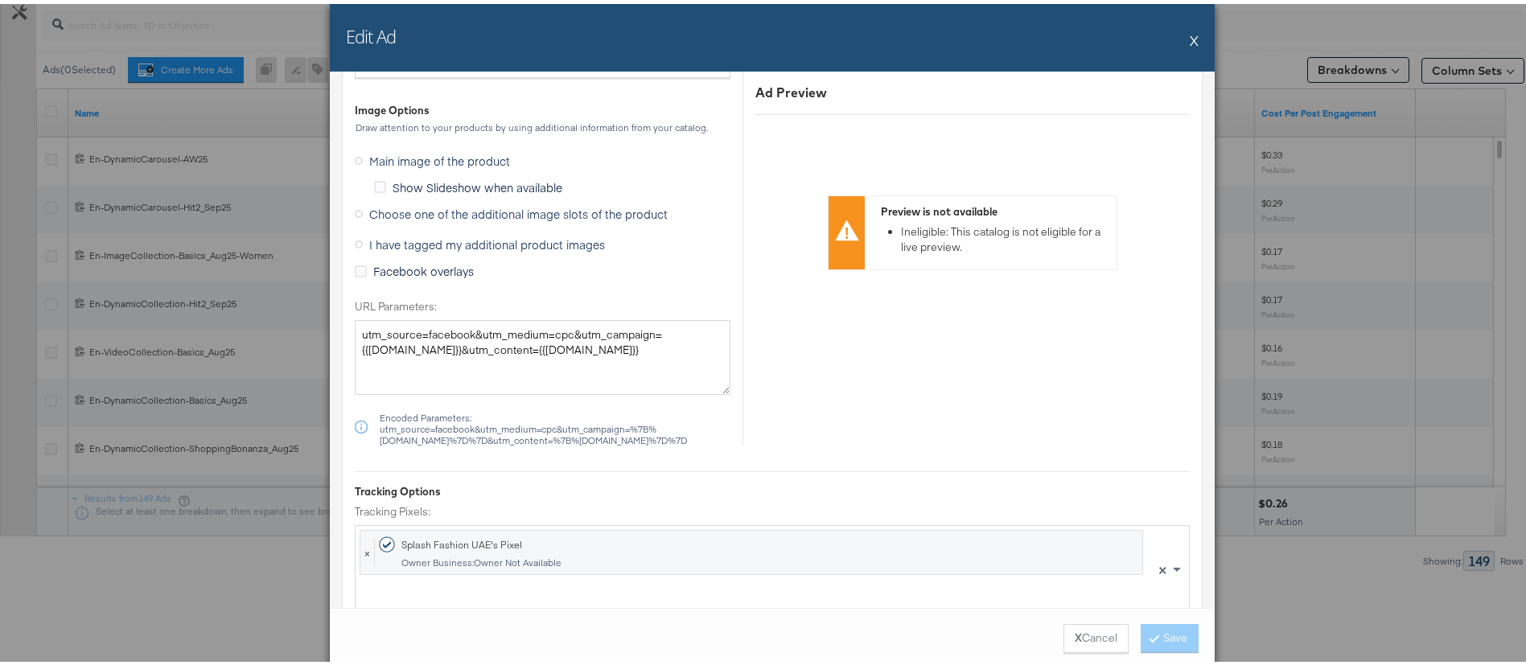
click at [479, 208] on span "Choose one of the additional image slots of the product" at bounding box center [518, 210] width 298 height 16
click at [0, 0] on input "Choose one of the additional image slots of the product" at bounding box center [0, 0] width 0 height 0
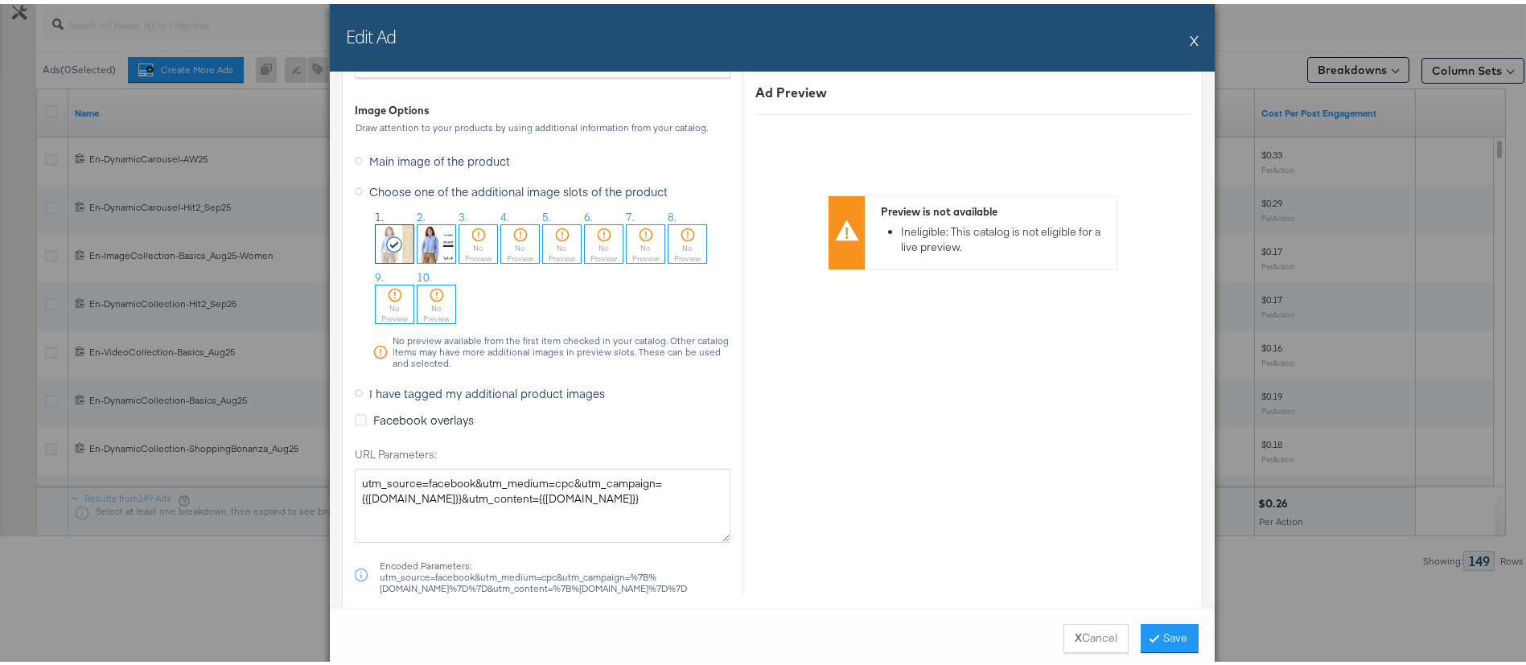
click at [426, 230] on img at bounding box center [437, 240] width 38 height 38
click at [1154, 636] on button "Save" at bounding box center [1170, 634] width 58 height 29
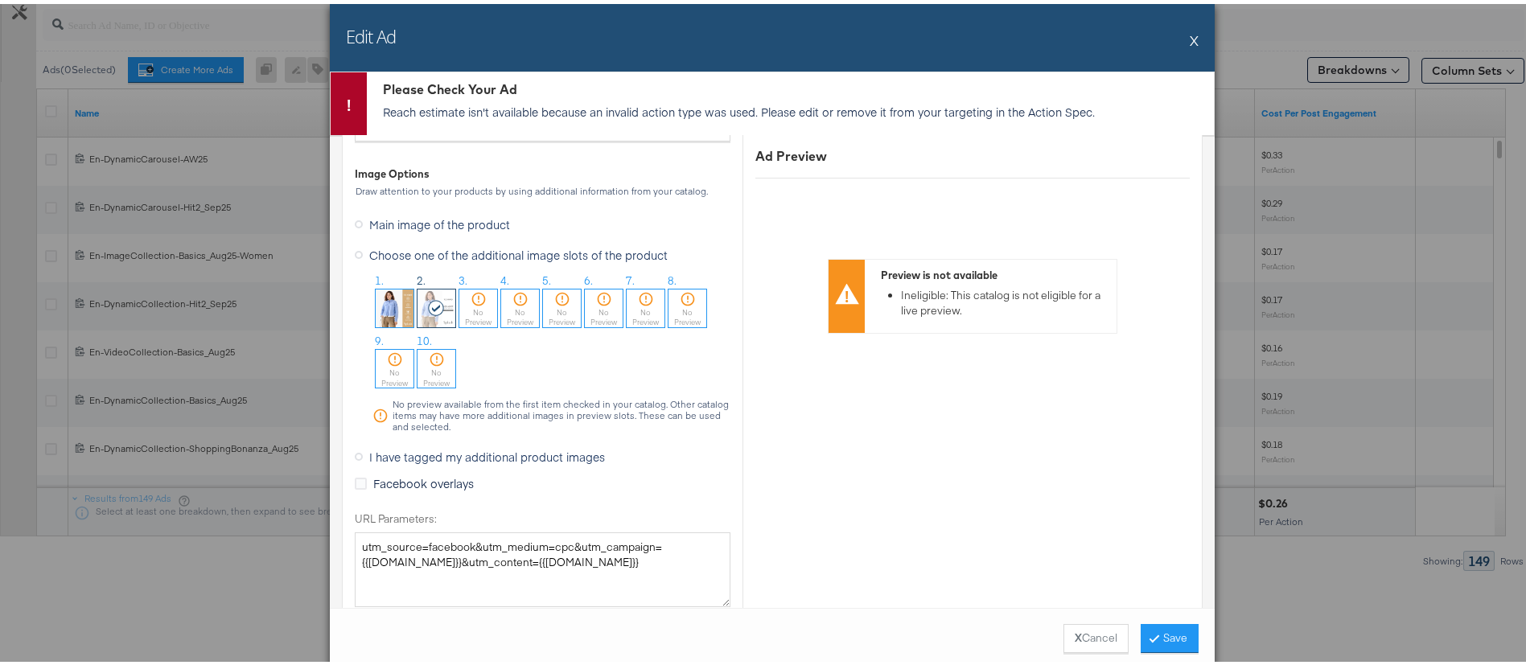
click at [1190, 37] on button "X" at bounding box center [1194, 36] width 9 height 32
